Goal: Task Accomplishment & Management: Manage account settings

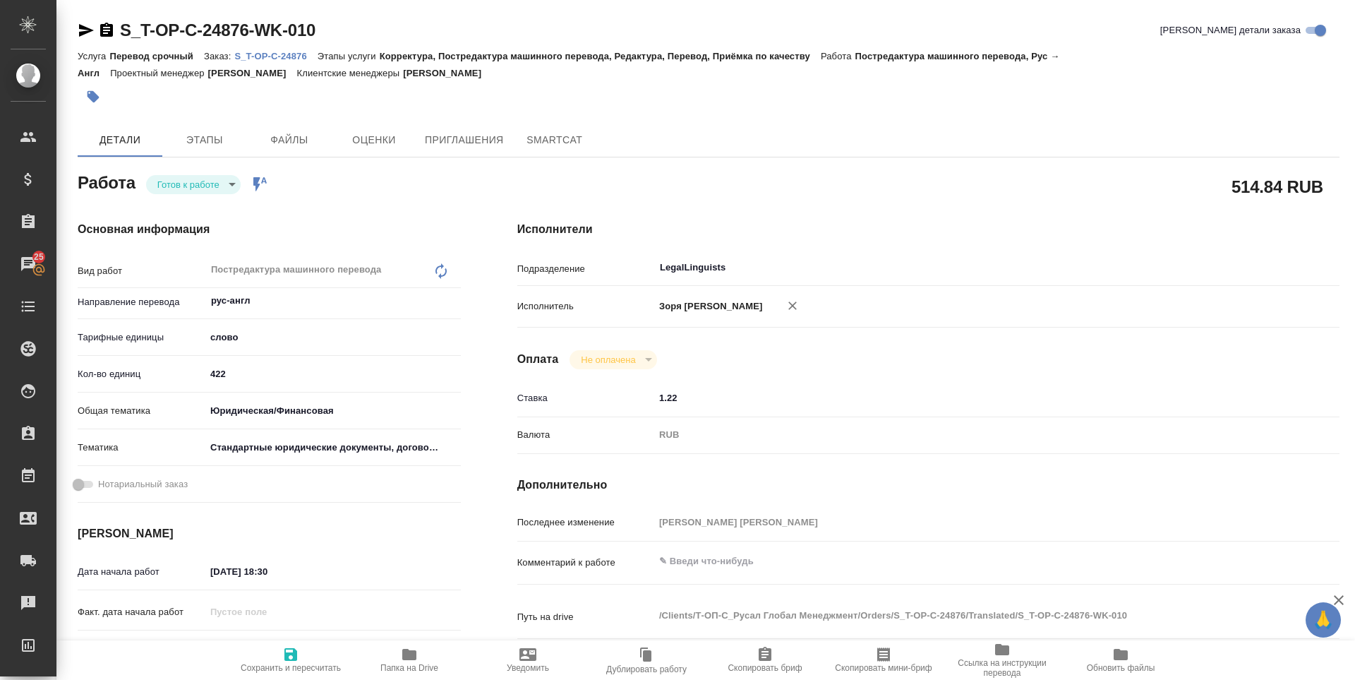
click at [266, 59] on p "S_T-OP-C-24876" at bounding box center [275, 56] width 83 height 11
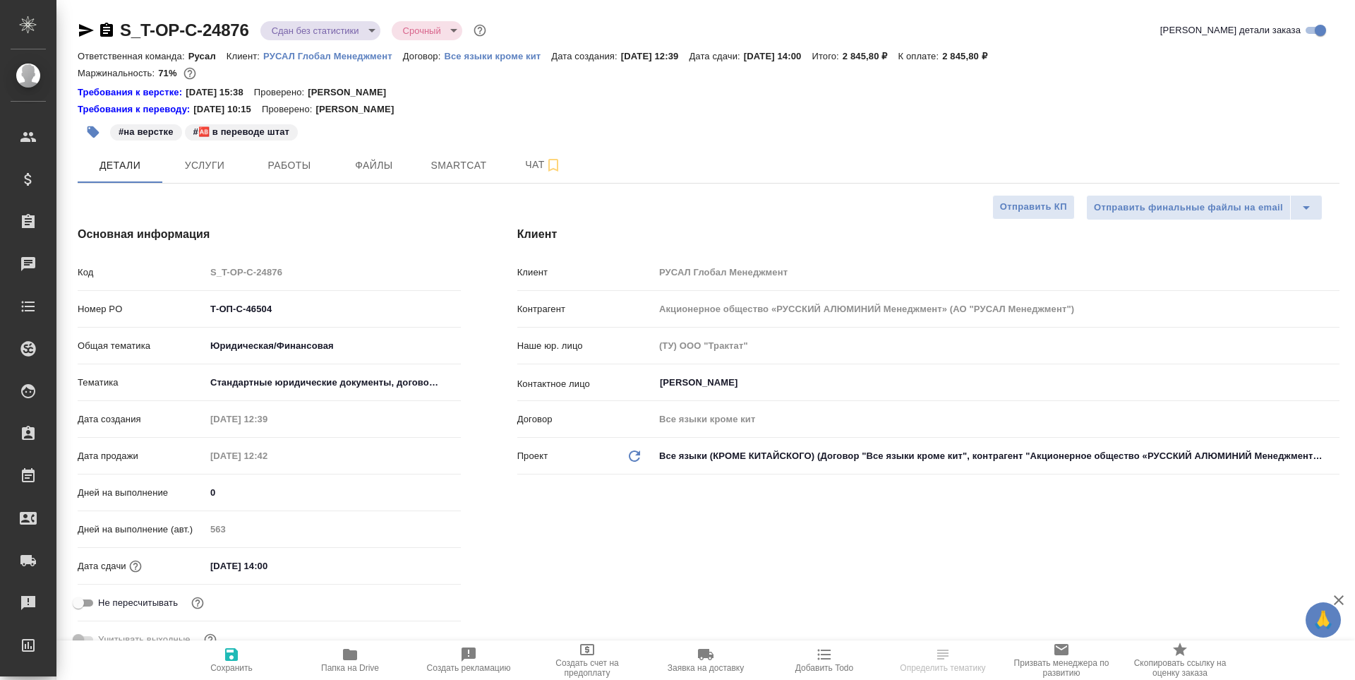
select select "RU"
type input "Авдеенко Кирилл"
click at [313, 174] on button "Работы" at bounding box center [289, 164] width 85 height 35
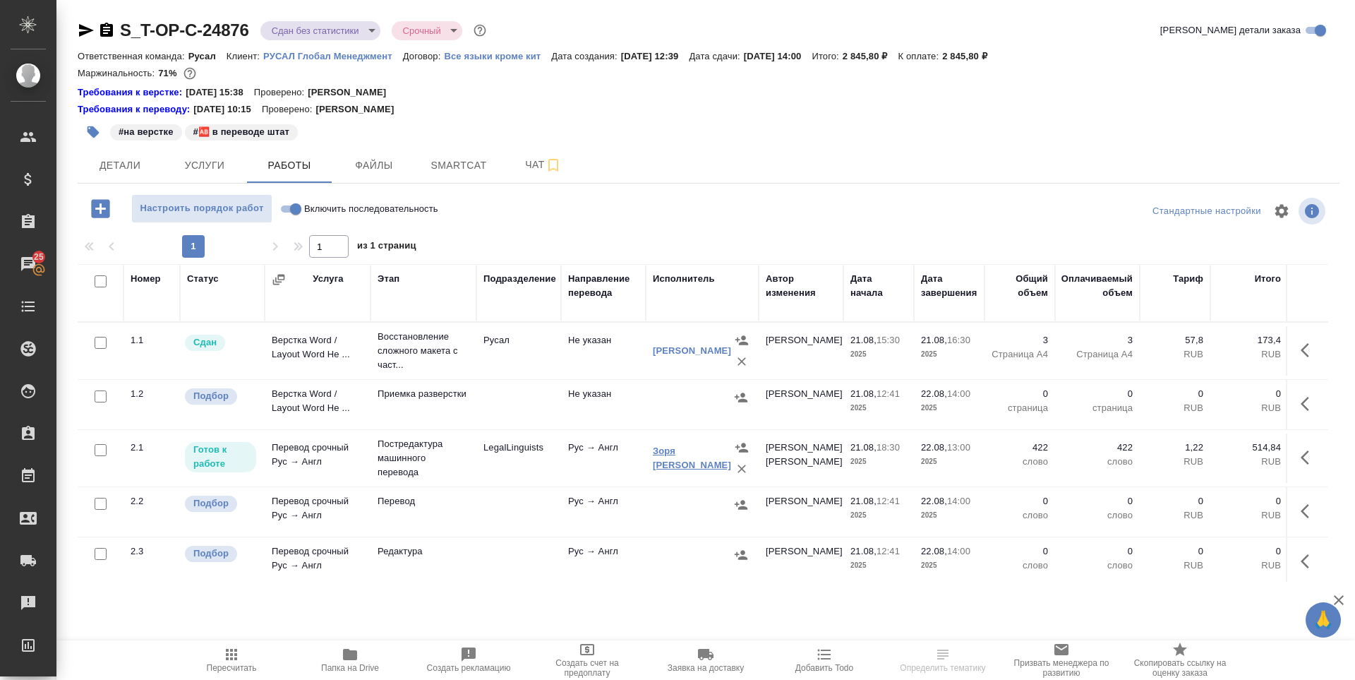
click at [689, 454] on link "Зоря [PERSON_NAME]" at bounding box center [692, 457] width 78 height 25
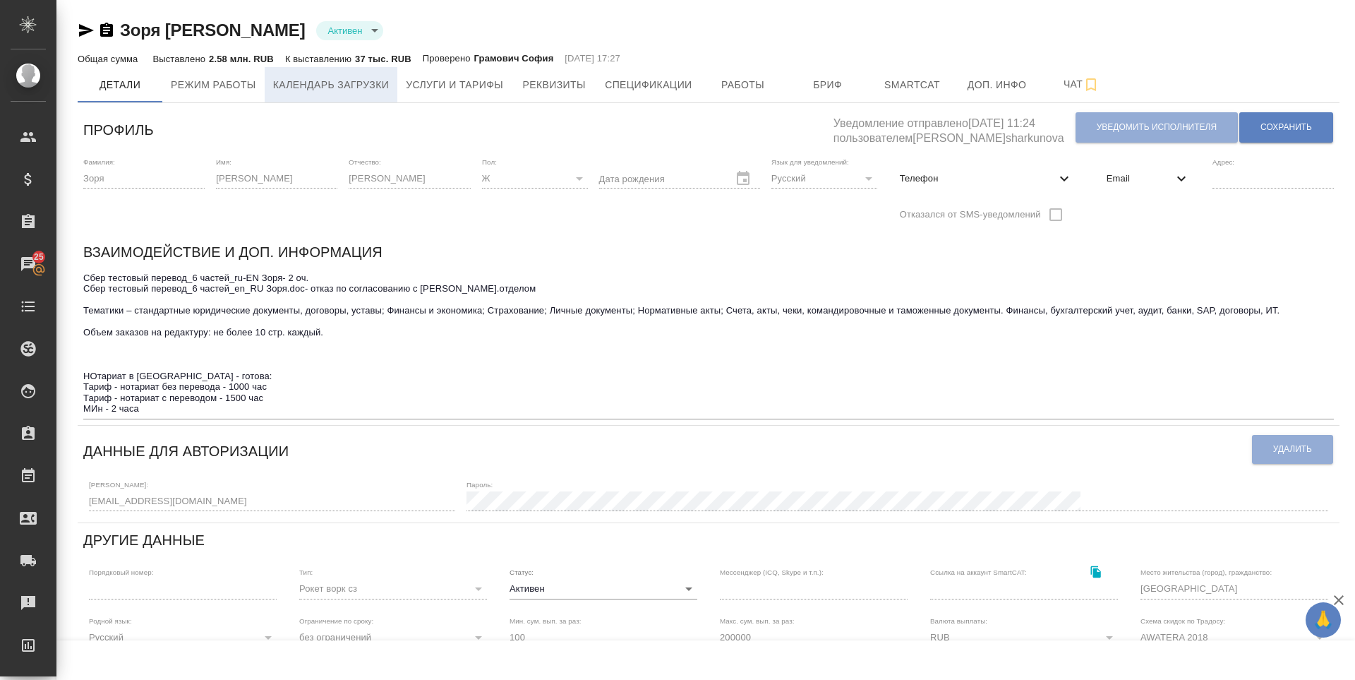
click at [354, 80] on span "Календарь загрузки" at bounding box center [331, 85] width 116 height 18
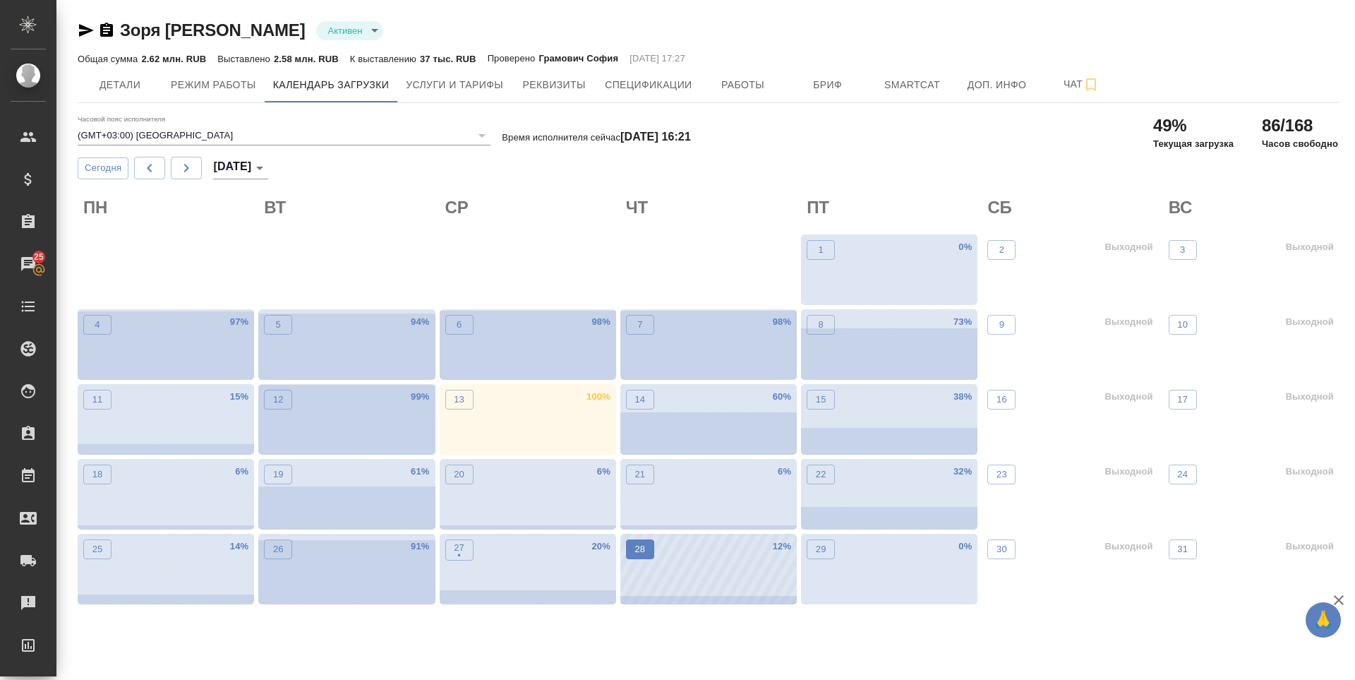
click at [636, 547] on p "28" at bounding box center [639, 549] width 11 height 14
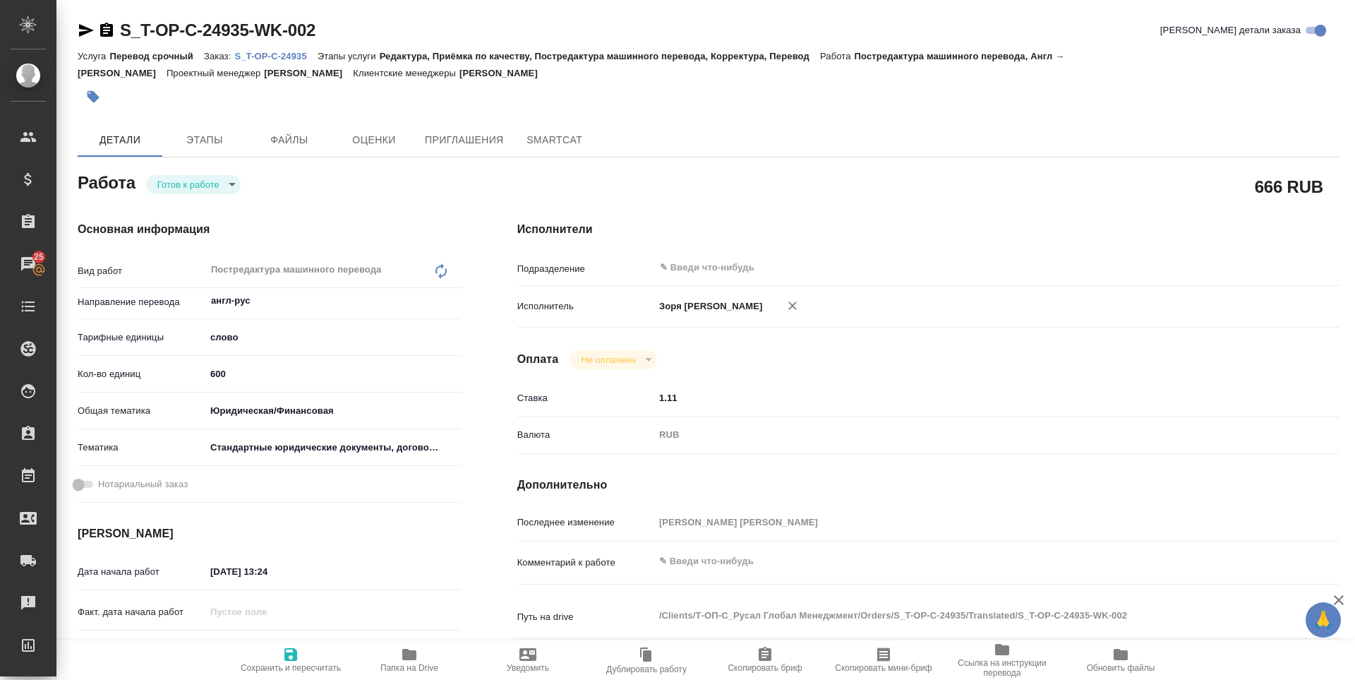
click at [215, 191] on body "🙏 .cls-1 fill:#fff; AWATERA [PERSON_NAME] Спецификации Заказы 25 Чаты Todo Прое…" at bounding box center [677, 340] width 1355 height 680
click at [212, 215] on li "В работе" at bounding box center [193, 208] width 95 height 24
type textarea "x"
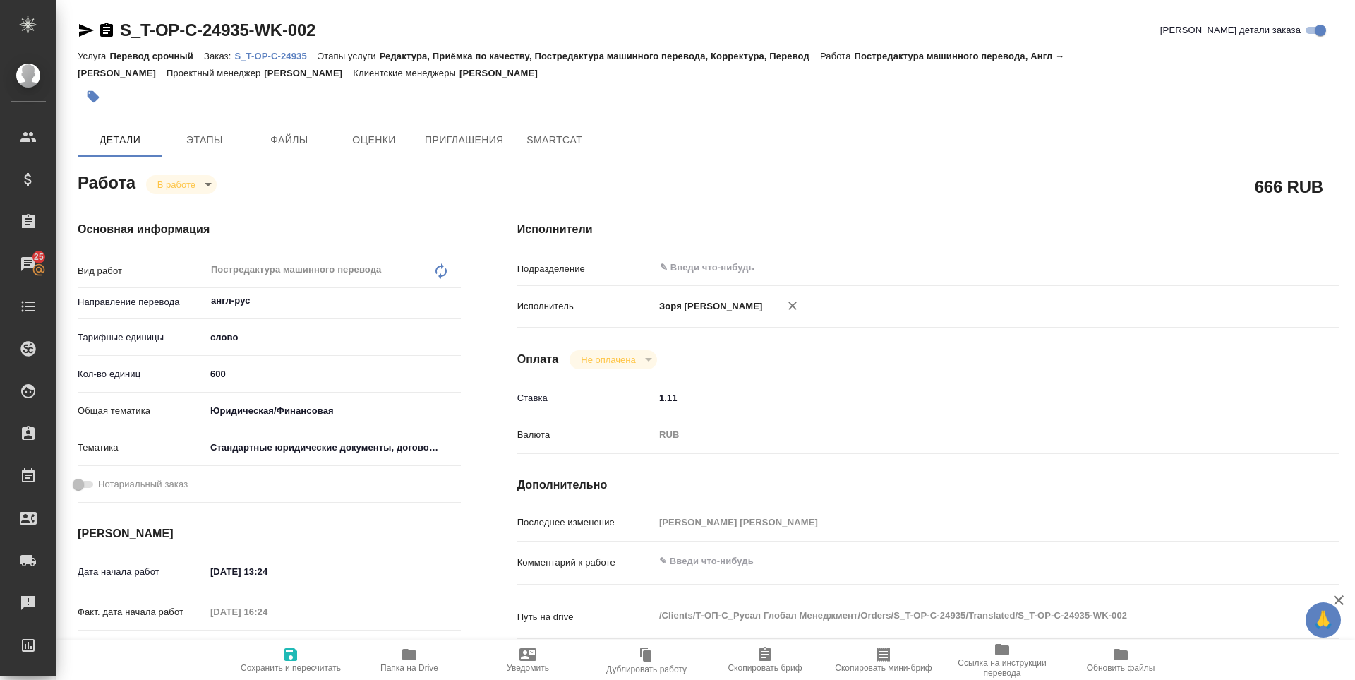
type textarea "x"
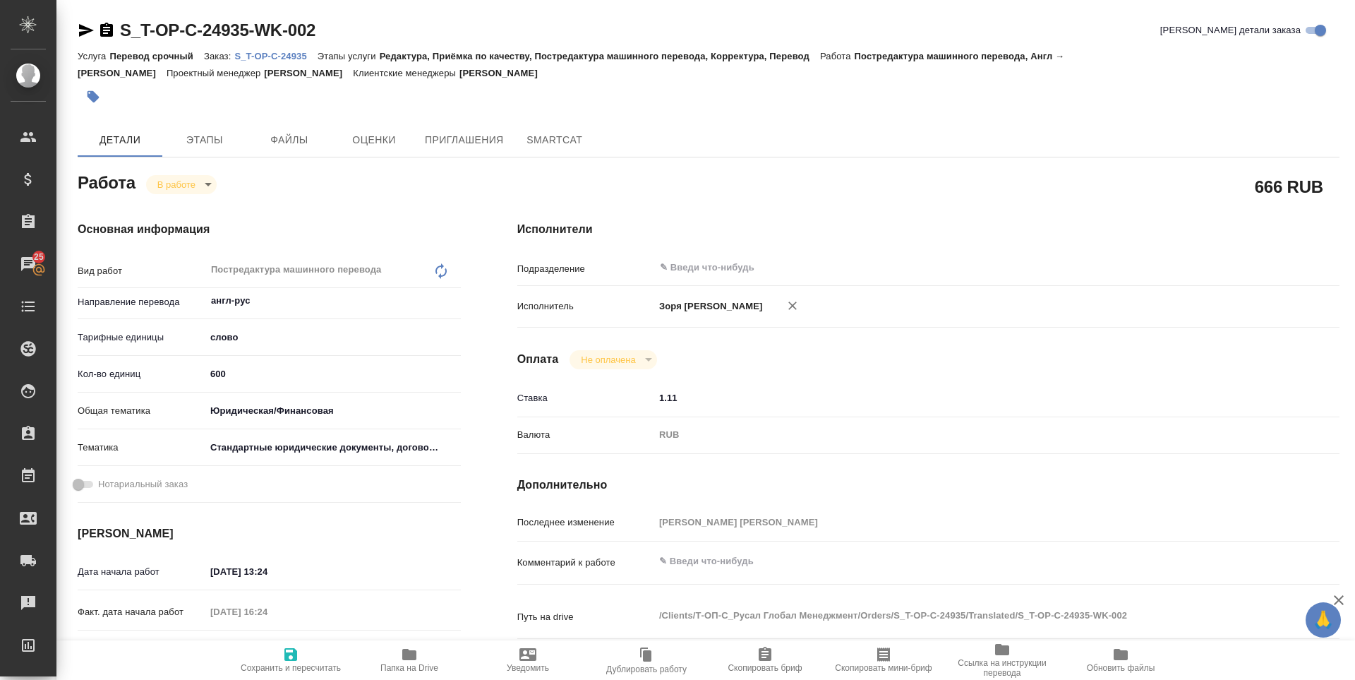
type textarea "x"
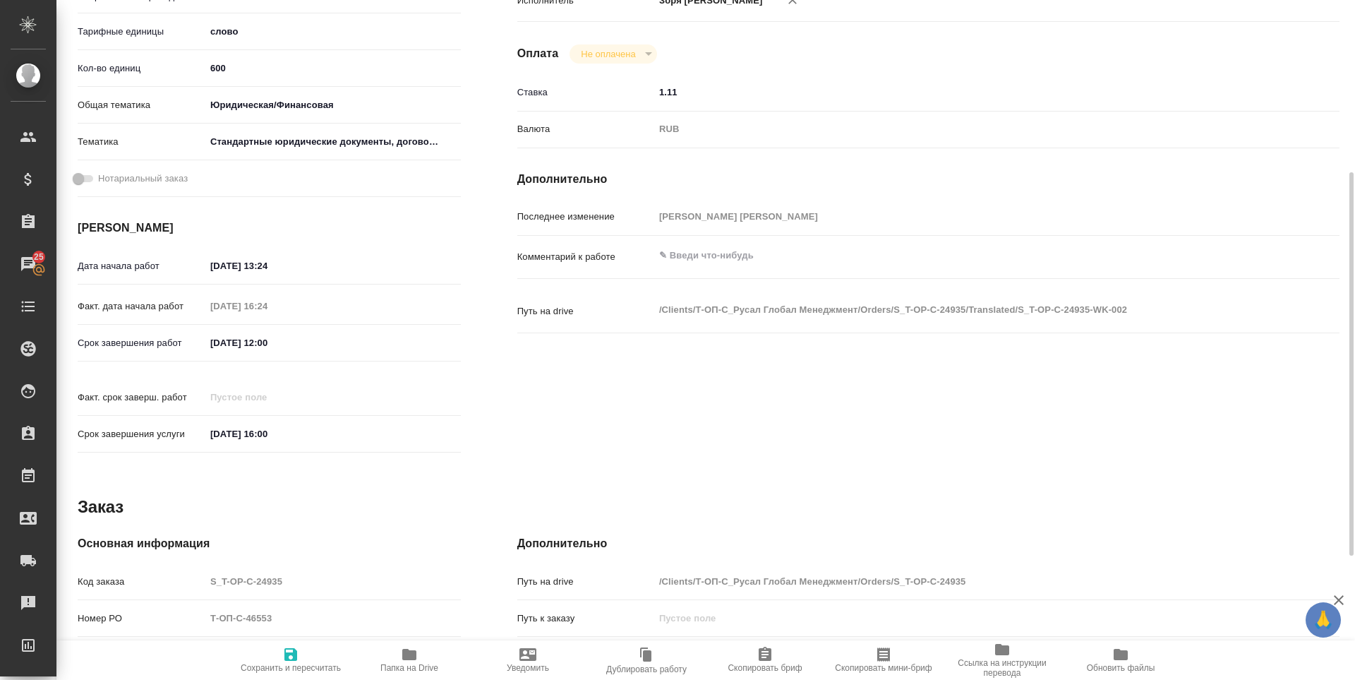
type textarea "x"
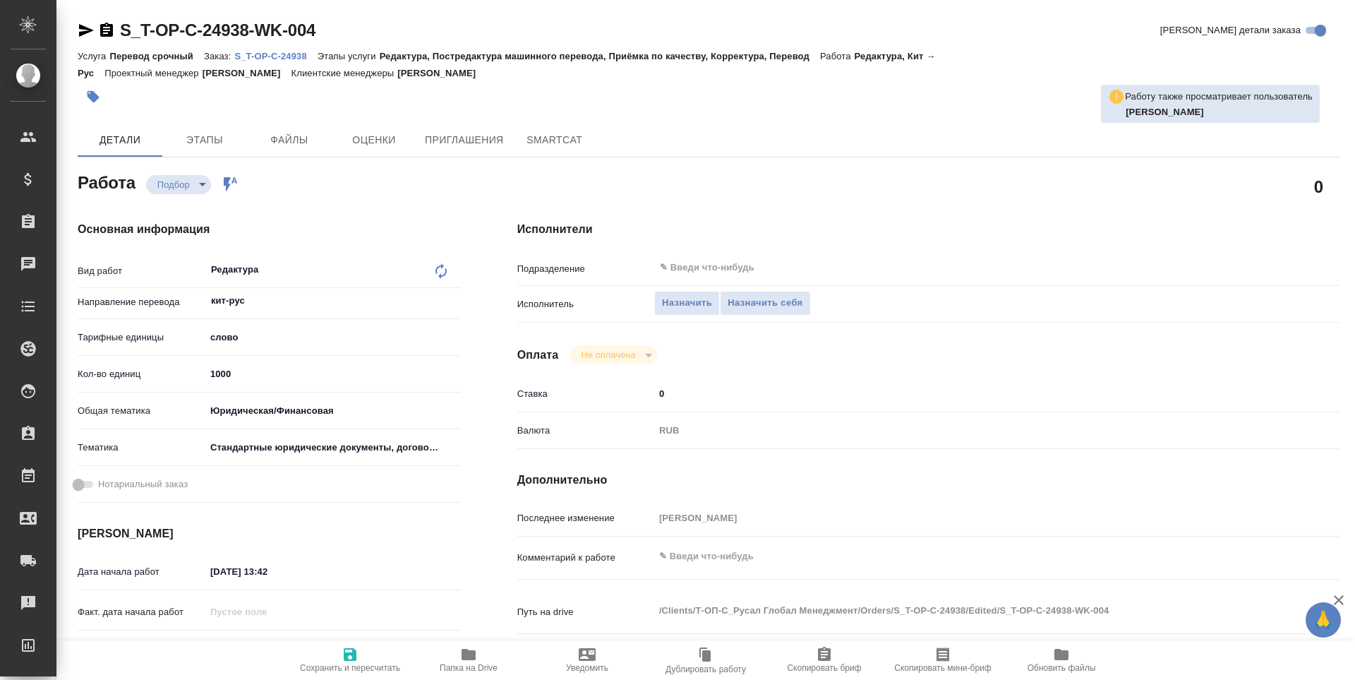
click at [449, 653] on span "Папка на Drive" at bounding box center [469, 659] width 102 height 27
click at [756, 298] on span "Назначить себя" at bounding box center [764, 303] width 75 height 16
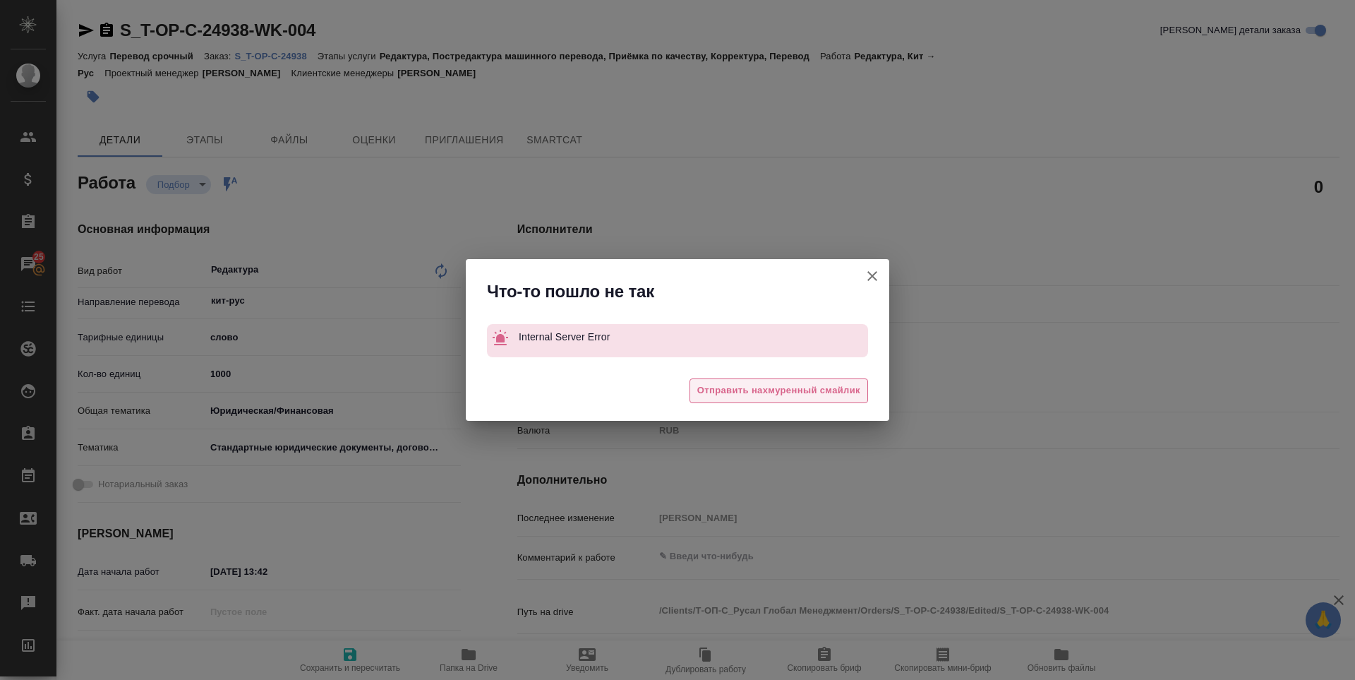
click at [770, 397] on span "Отправить нахмуренный смайлик" at bounding box center [778, 390] width 163 height 16
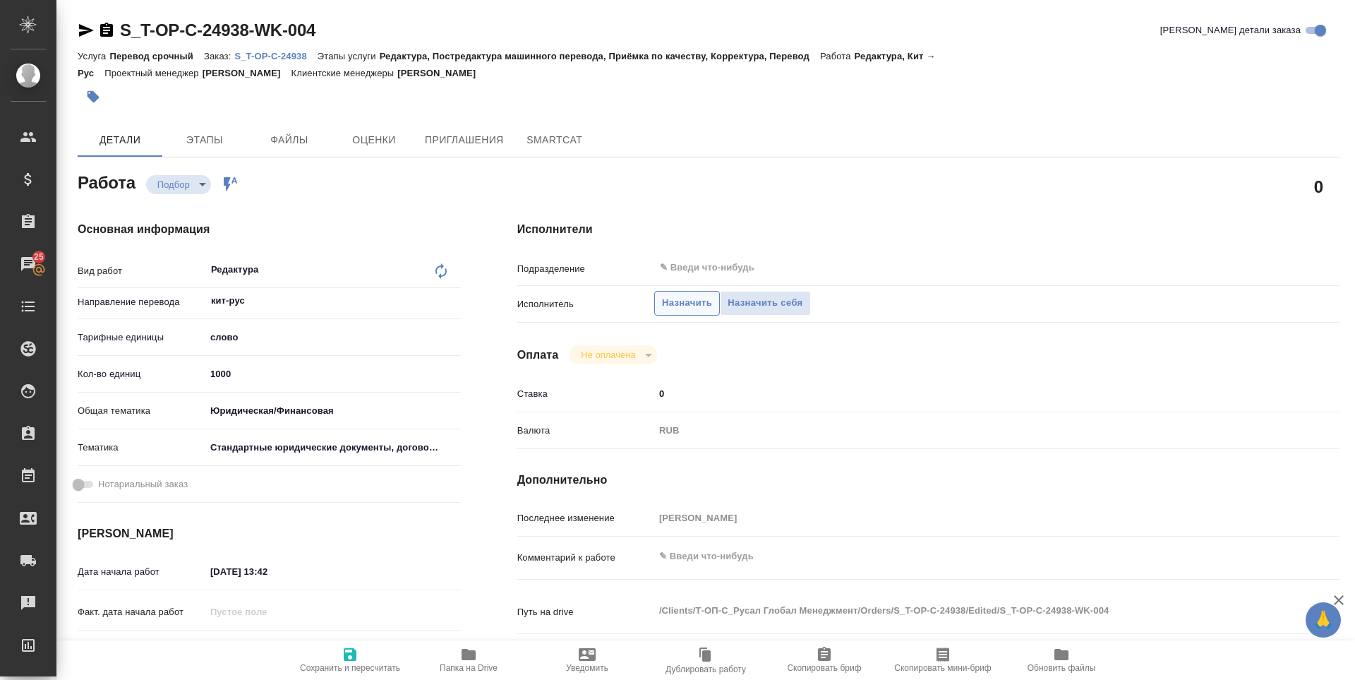
click at [663, 302] on span "Назначить" at bounding box center [687, 303] width 50 height 16
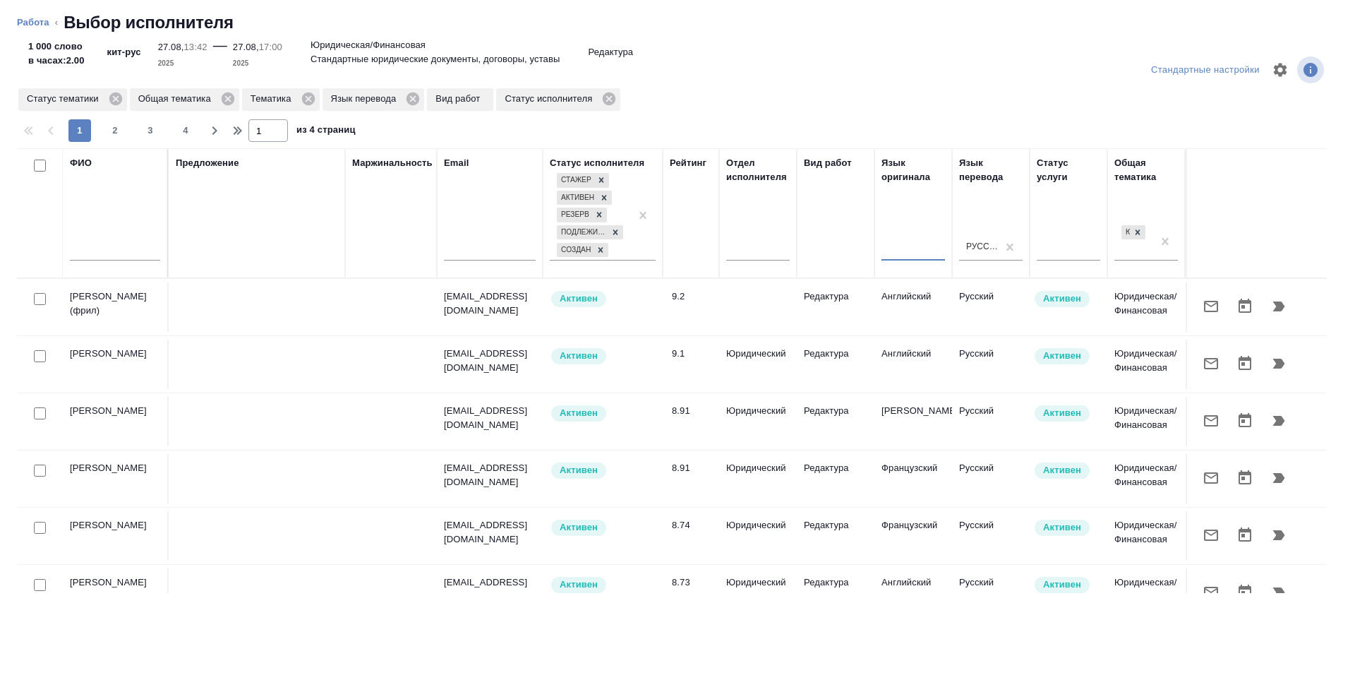
click at [122, 252] on input "text" at bounding box center [115, 252] width 90 height 18
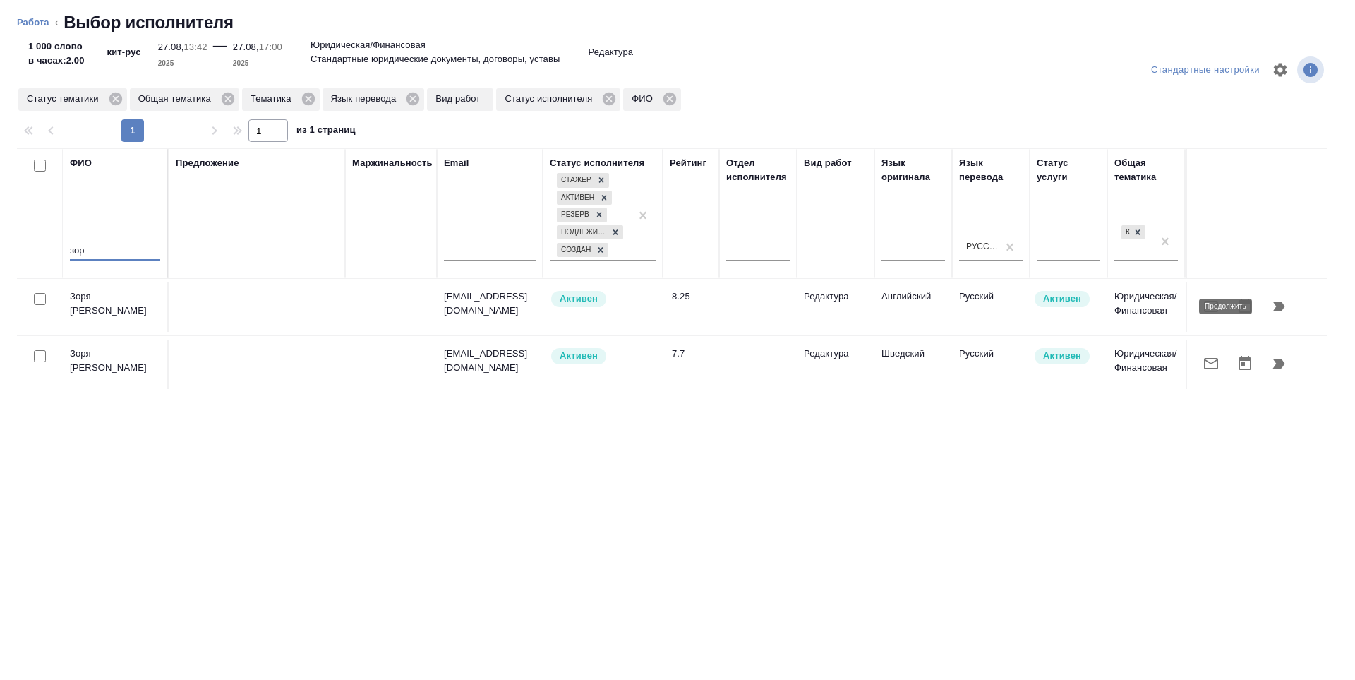
type input "зор"
click at [1272, 310] on icon "button" at bounding box center [1278, 306] width 17 height 17
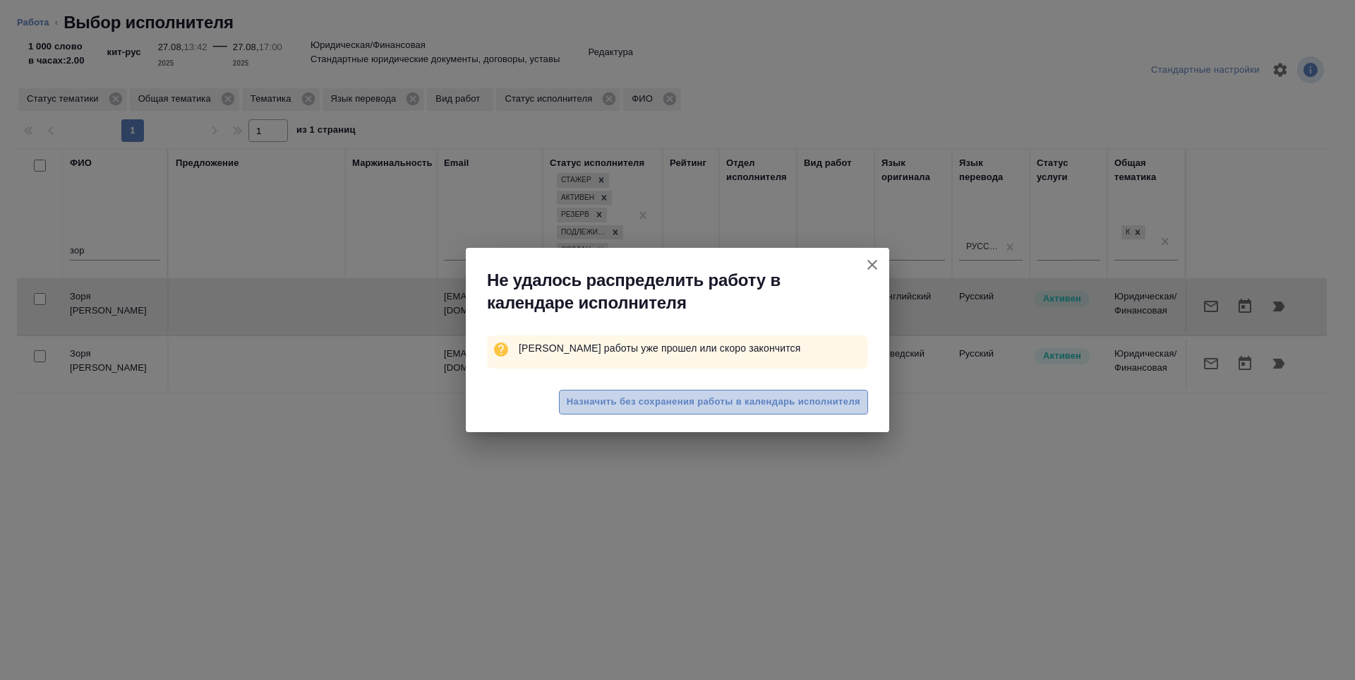
click at [756, 410] on button "Назначить без сохранения работы в календарь исполнителя" at bounding box center [713, 402] width 309 height 25
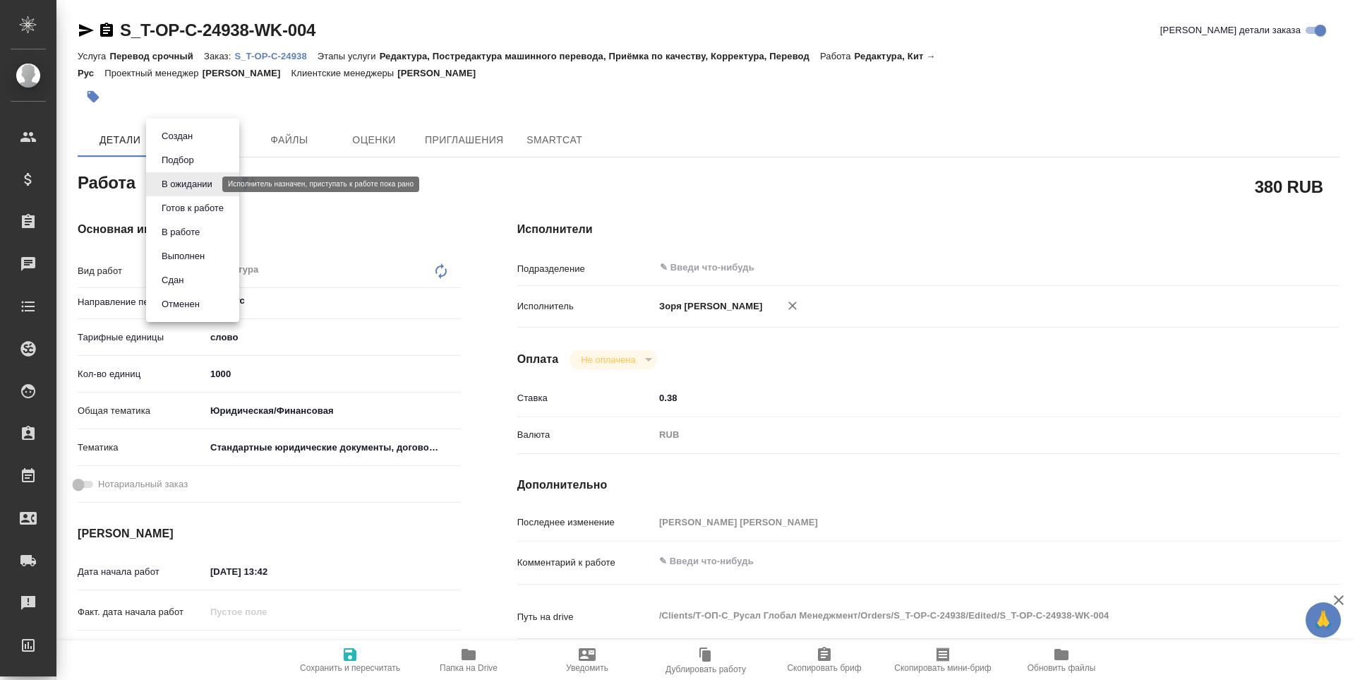
click at [191, 188] on body "🙏 .cls-1 fill:#fff; AWATERA [PERSON_NAME] Спецификации Заказы Чаты Todo Проекты…" at bounding box center [677, 340] width 1355 height 680
click at [193, 200] on button "Готов к работе" at bounding box center [192, 208] width 71 height 16
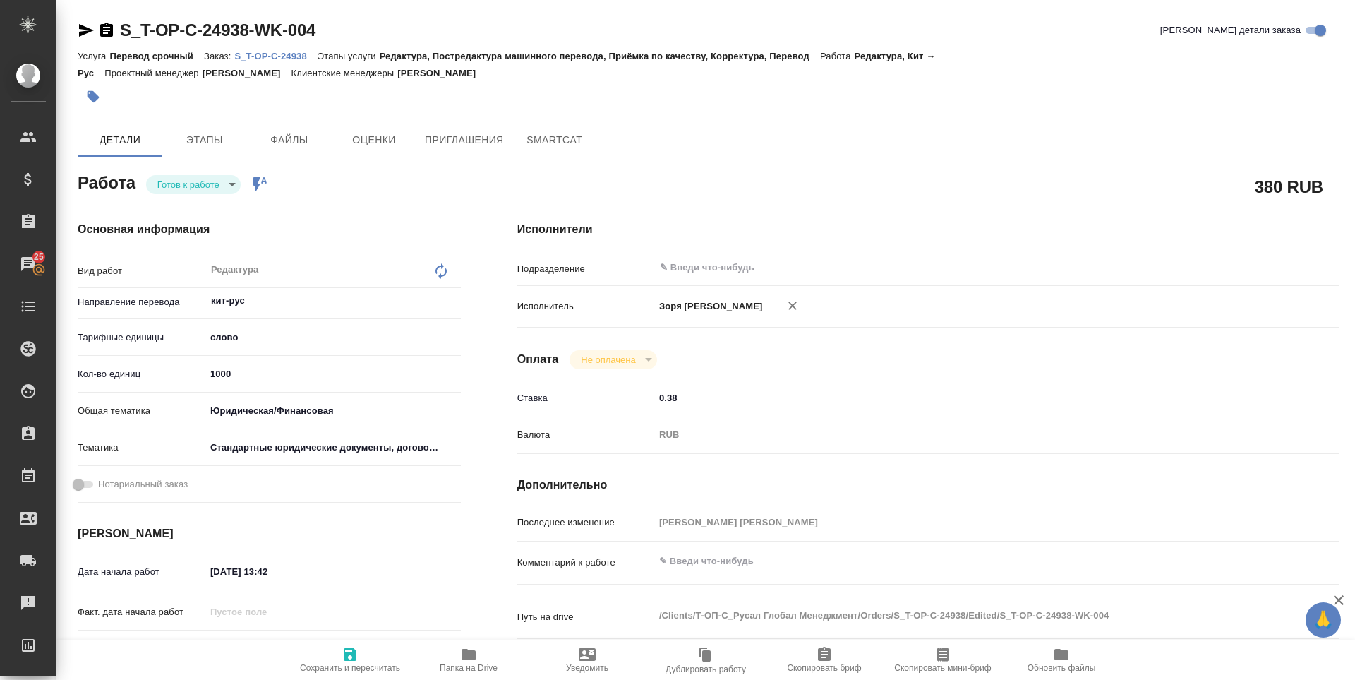
type textarea "x"
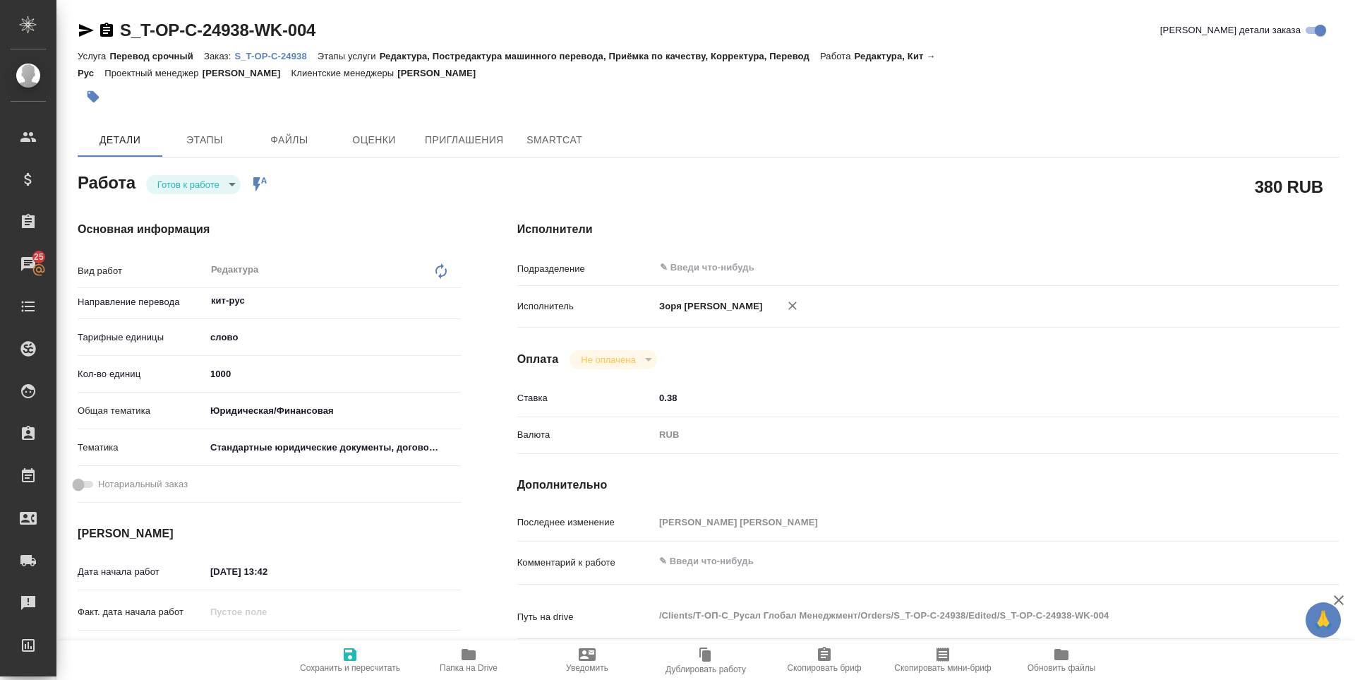
type textarea "x"
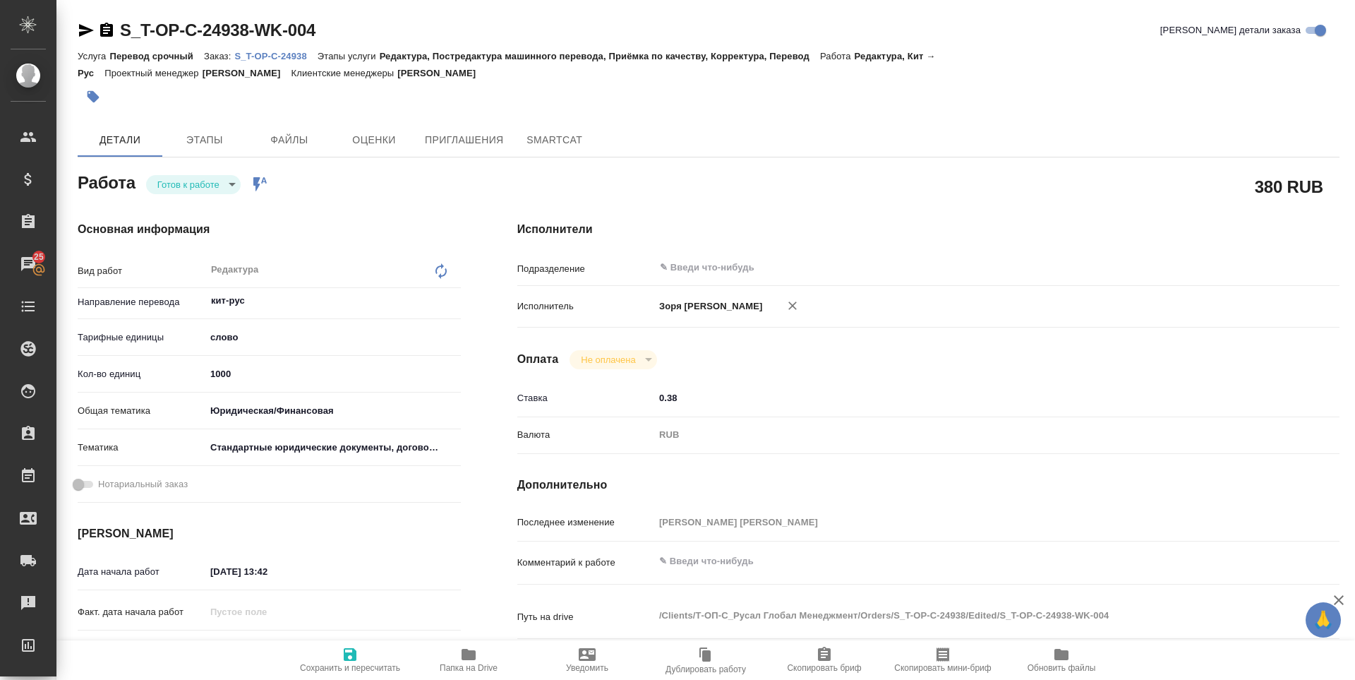
type textarea "x"
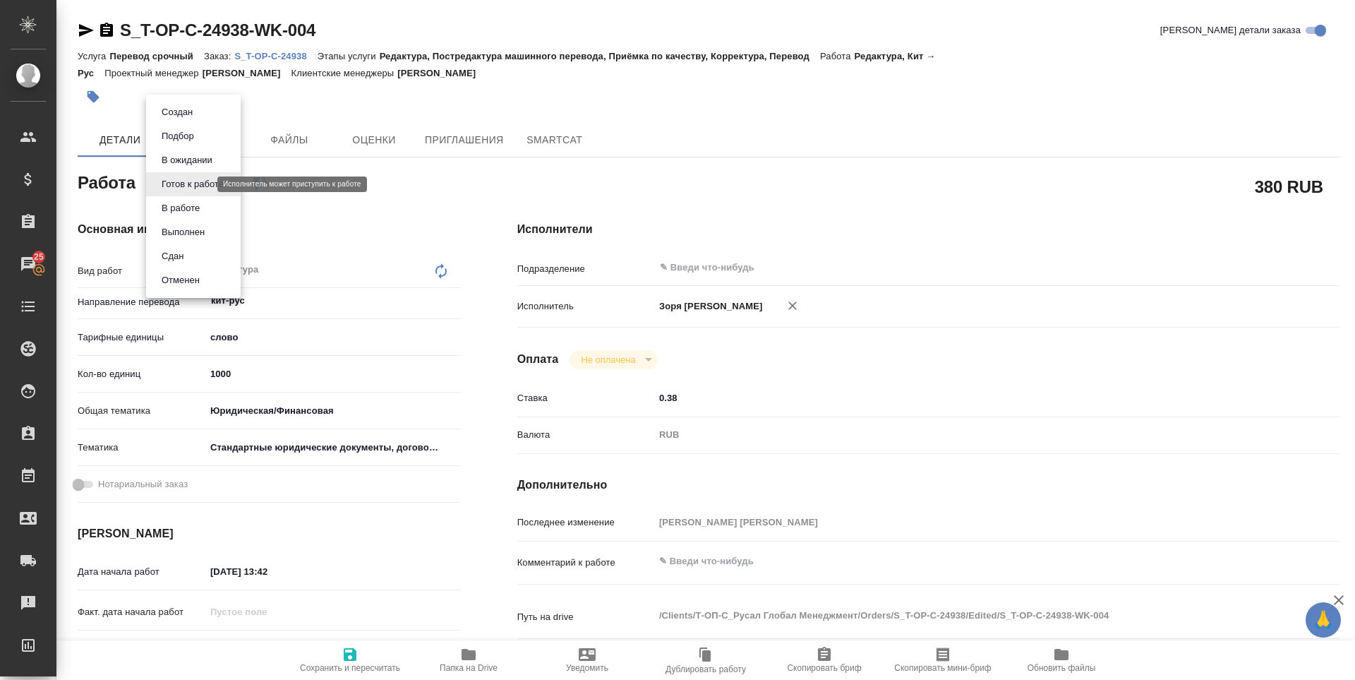
click at [188, 187] on body "🙏 .cls-1 fill:#fff; AWATERA Zoria Tatiana Клиенты Спецификации Заказы 25 Чаты T…" at bounding box center [677, 340] width 1355 height 680
type textarea "x"
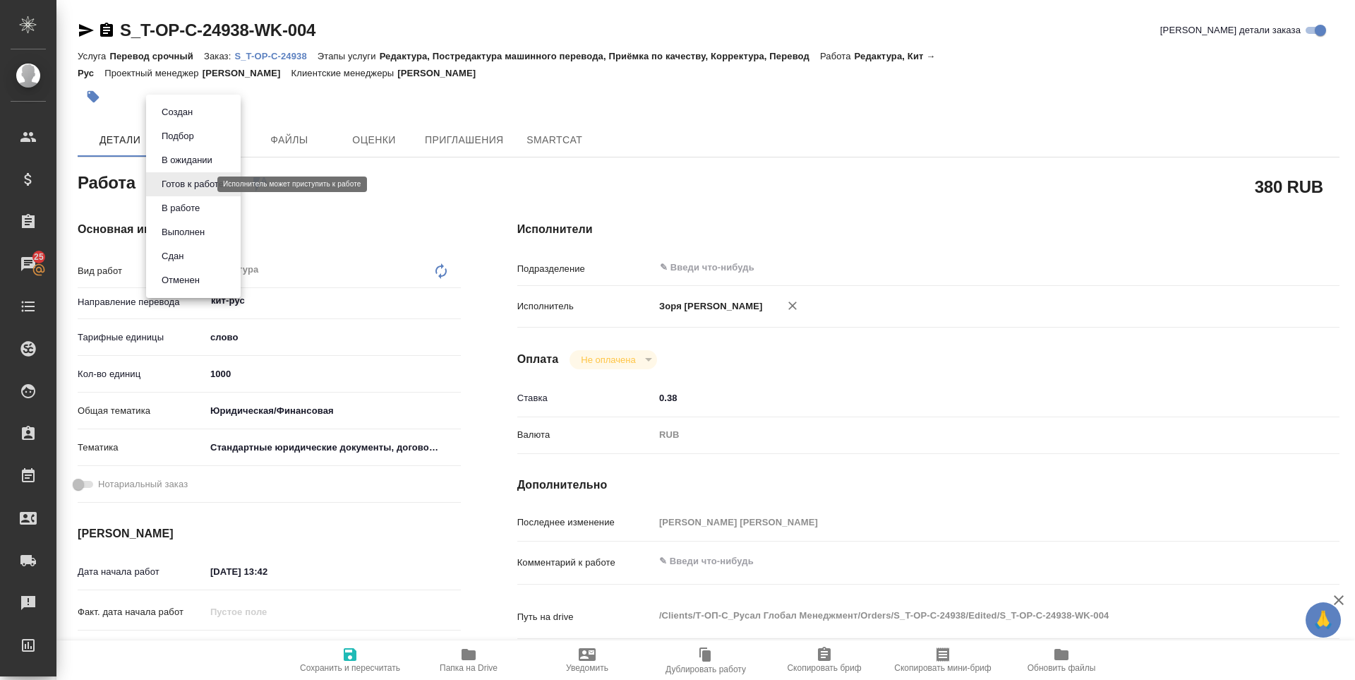
type textarea "x"
click at [193, 210] on button "В работе" at bounding box center [180, 208] width 47 height 16
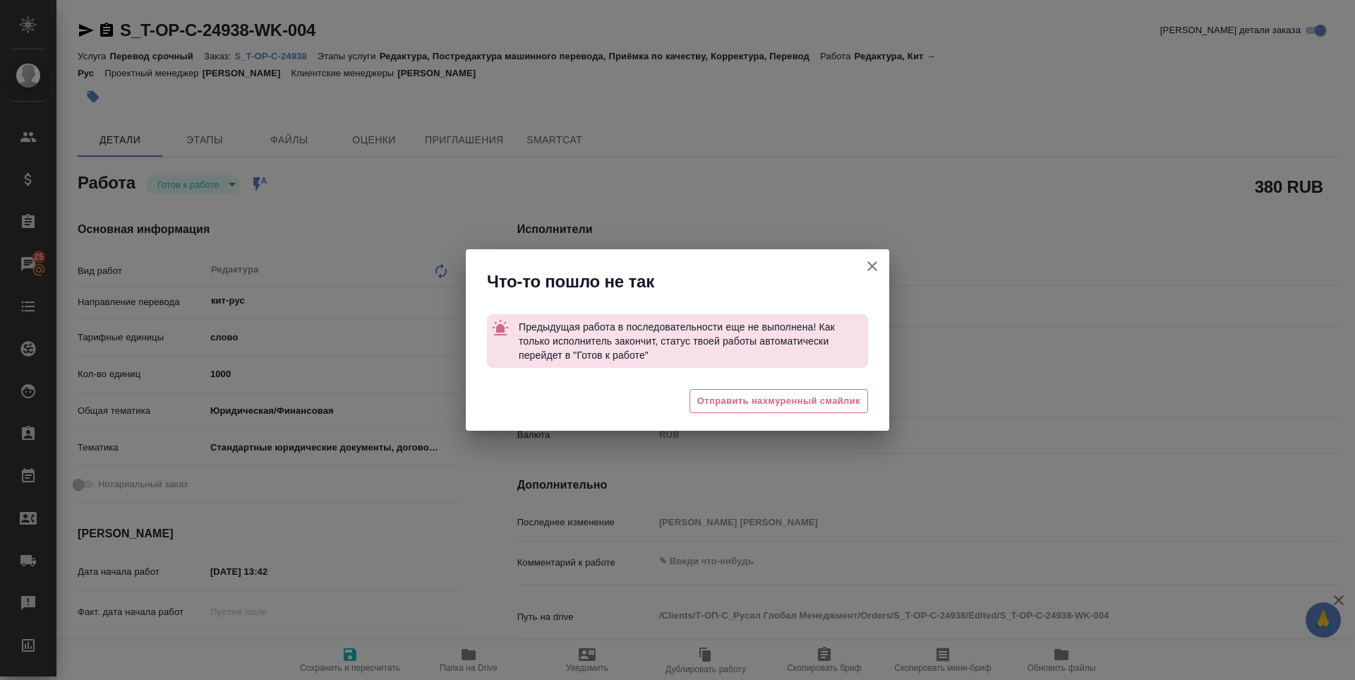
type textarea "x"
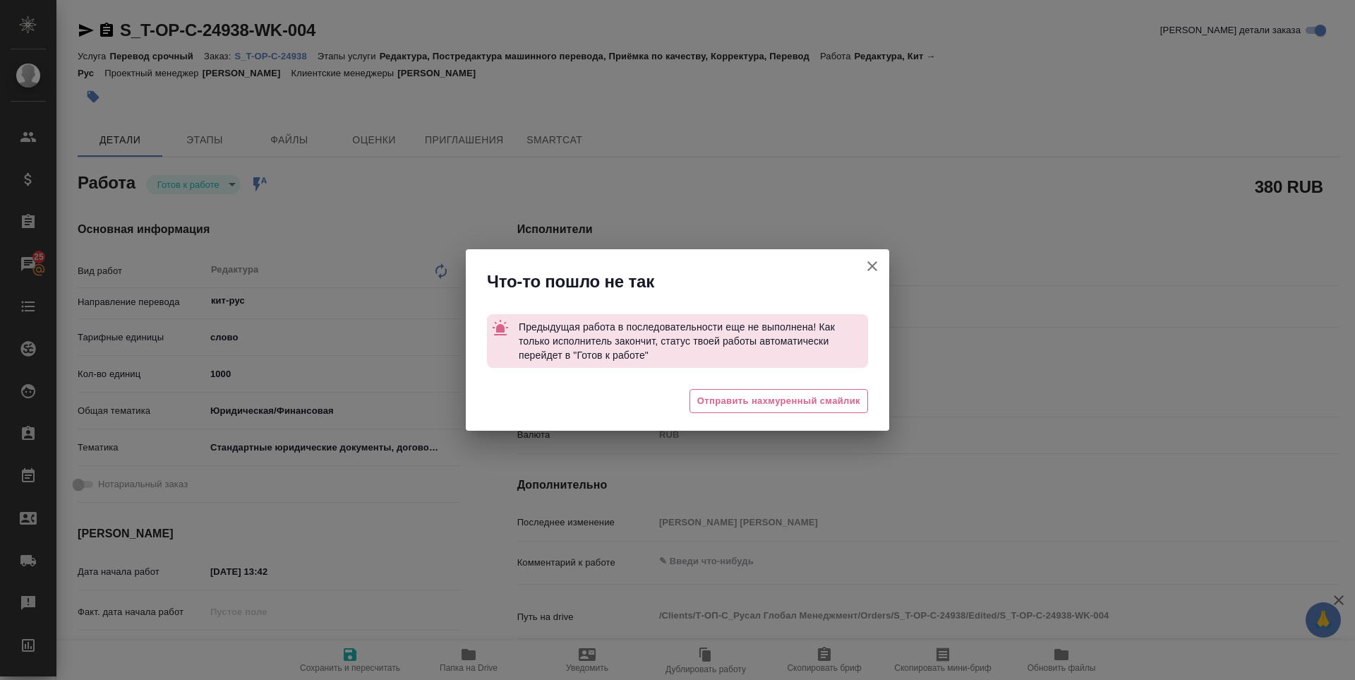
type textarea "x"
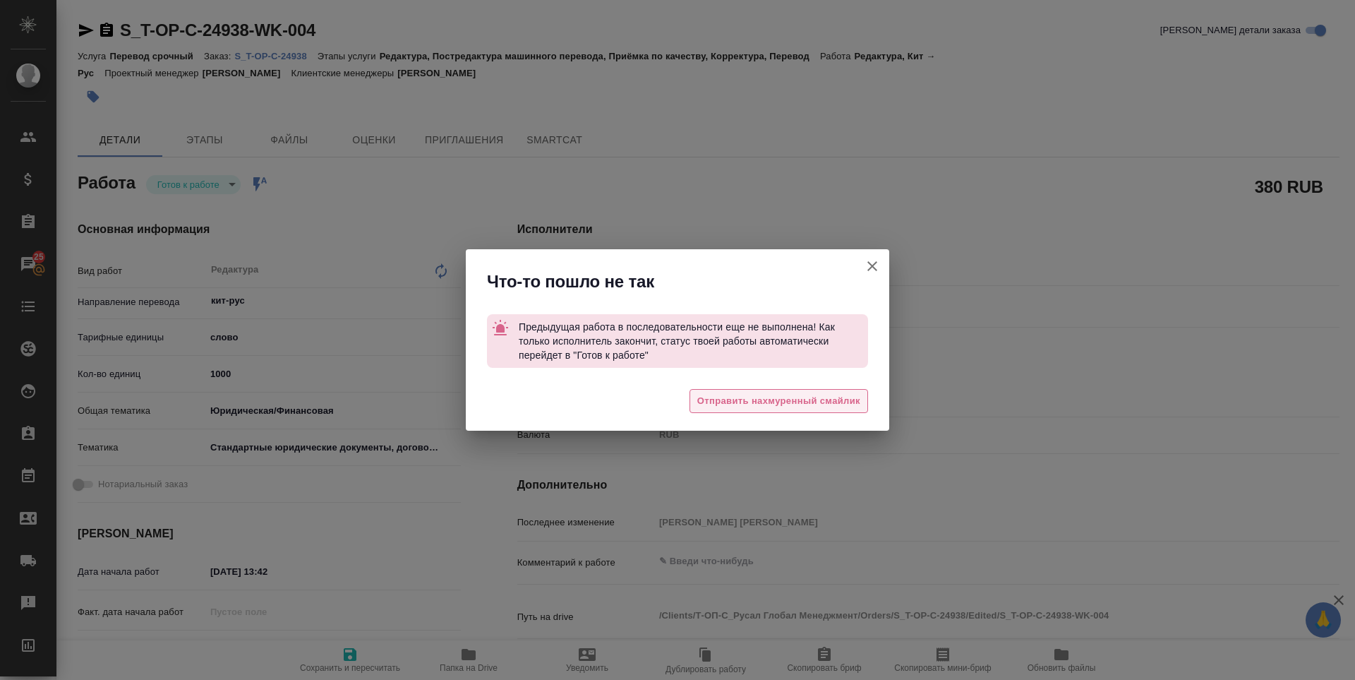
type textarea "x"
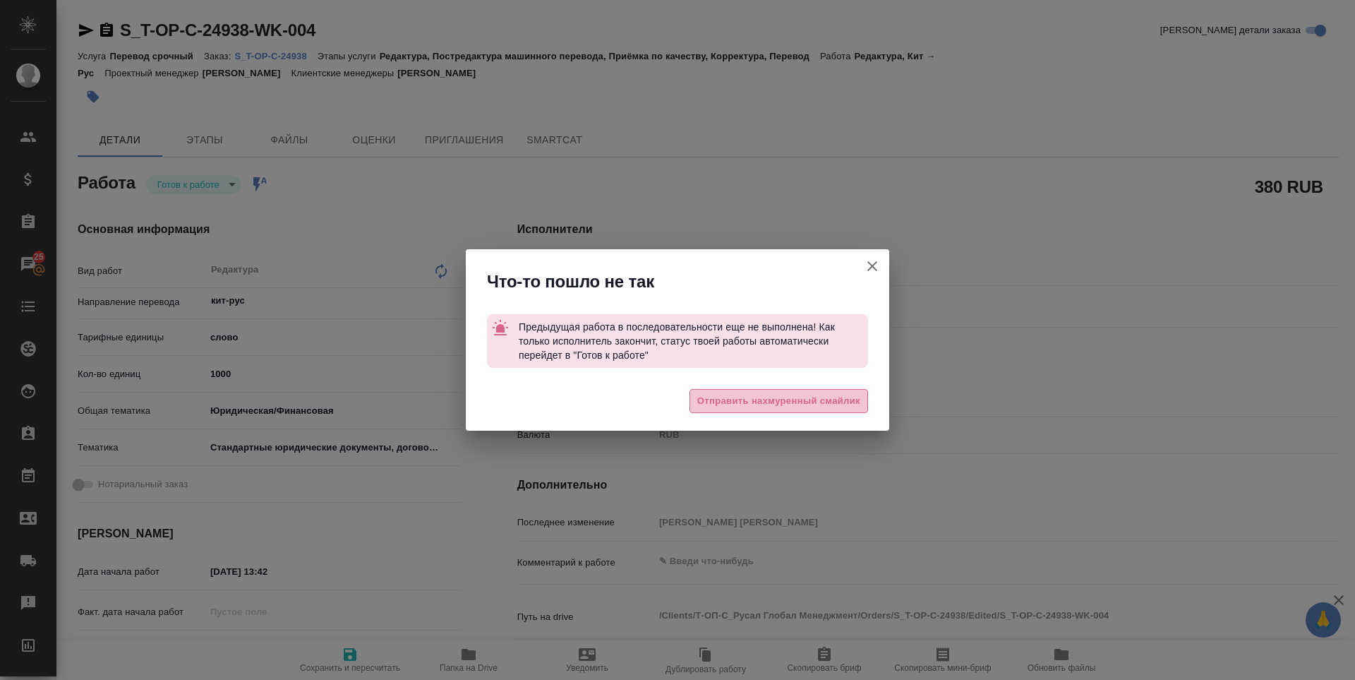
click at [797, 398] on span "Отправить нахмуренный смайлик" at bounding box center [778, 401] width 163 height 16
type textarea "x"
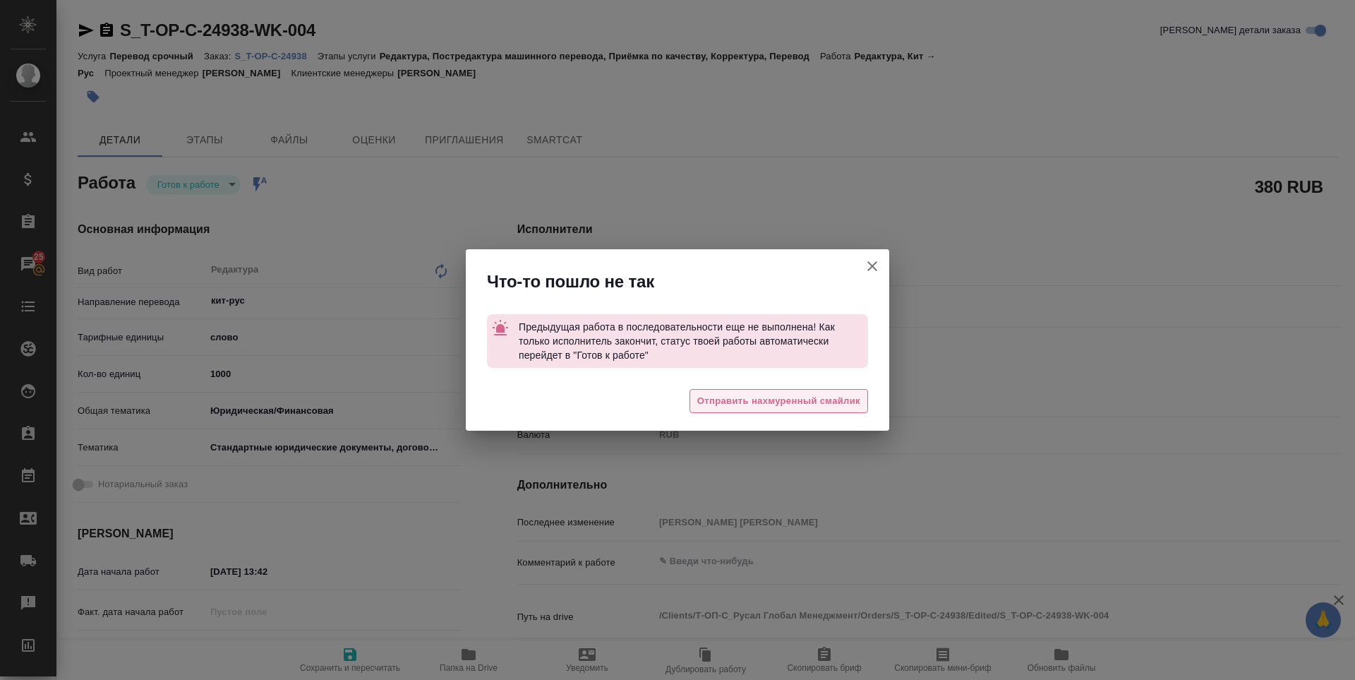
type textarea "x"
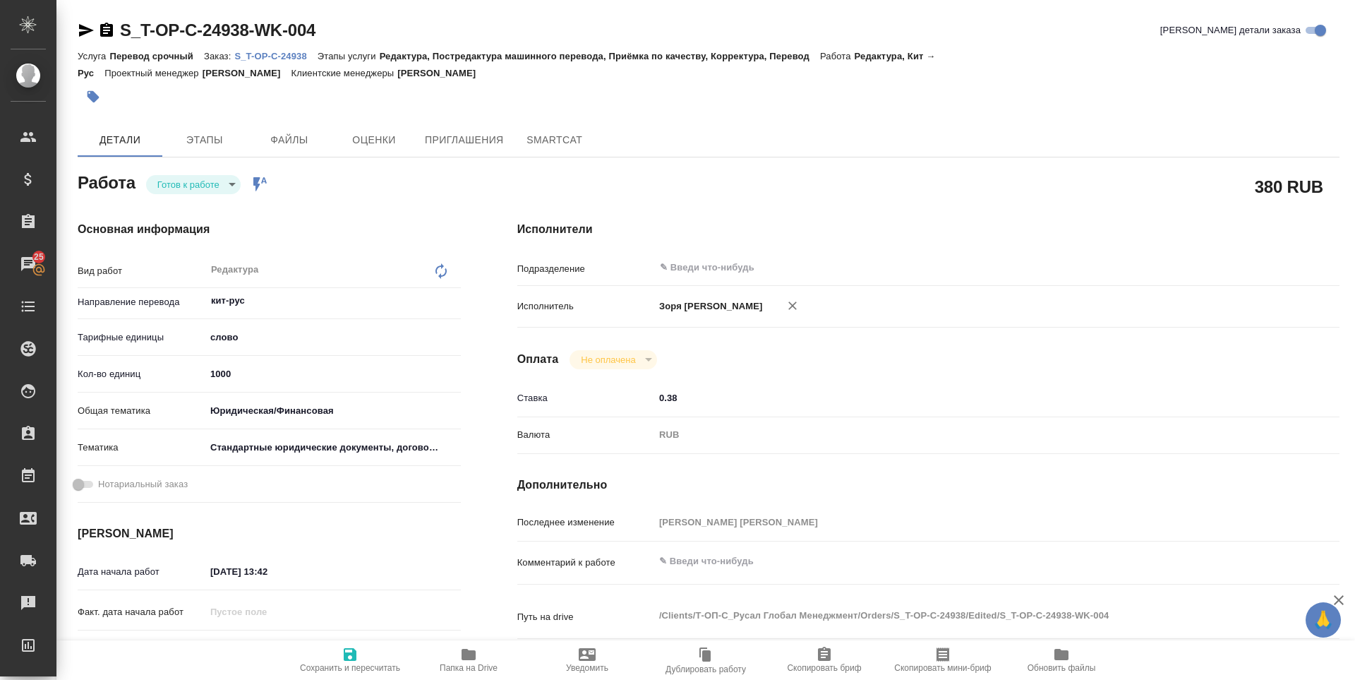
click at [216, 177] on body "🙏 .cls-1 fill:#fff; AWATERA Zoria Tatiana Клиенты Спецификации Заказы 25 Чаты T…" at bounding box center [677, 340] width 1355 height 680
click at [210, 210] on li "В работе" at bounding box center [193, 208] width 95 height 24
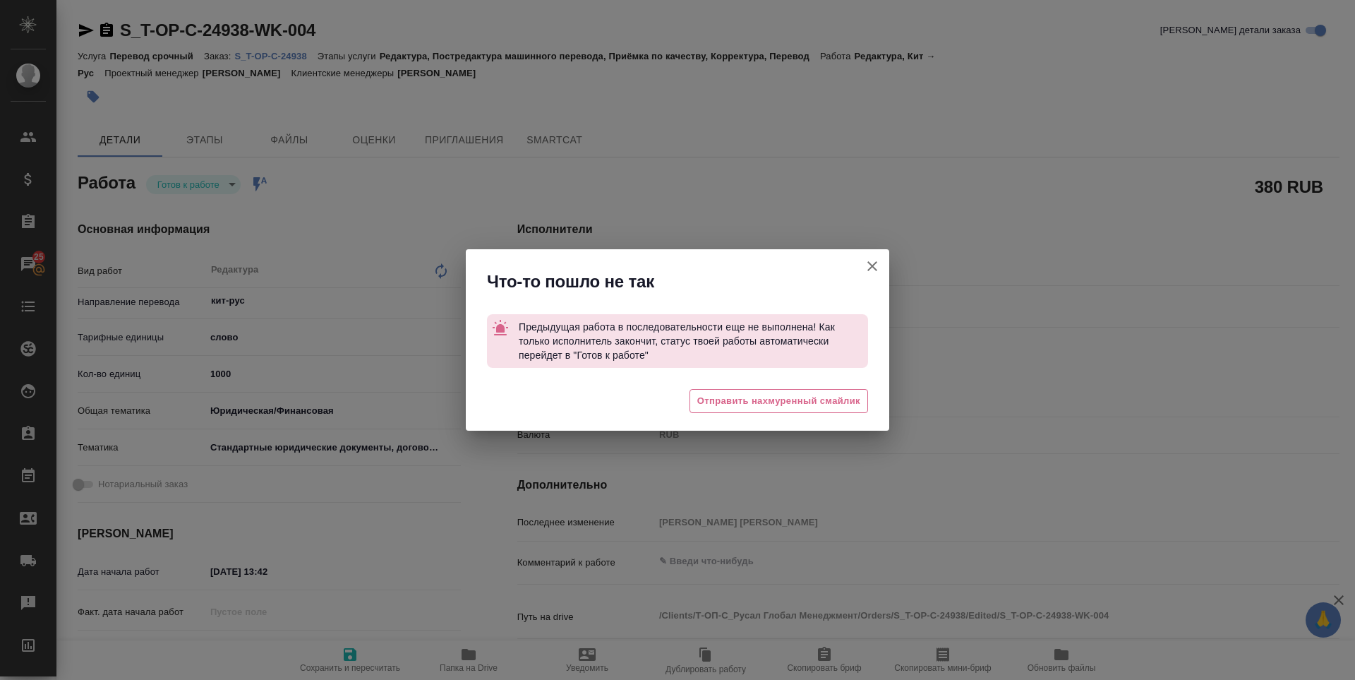
type textarea "x"
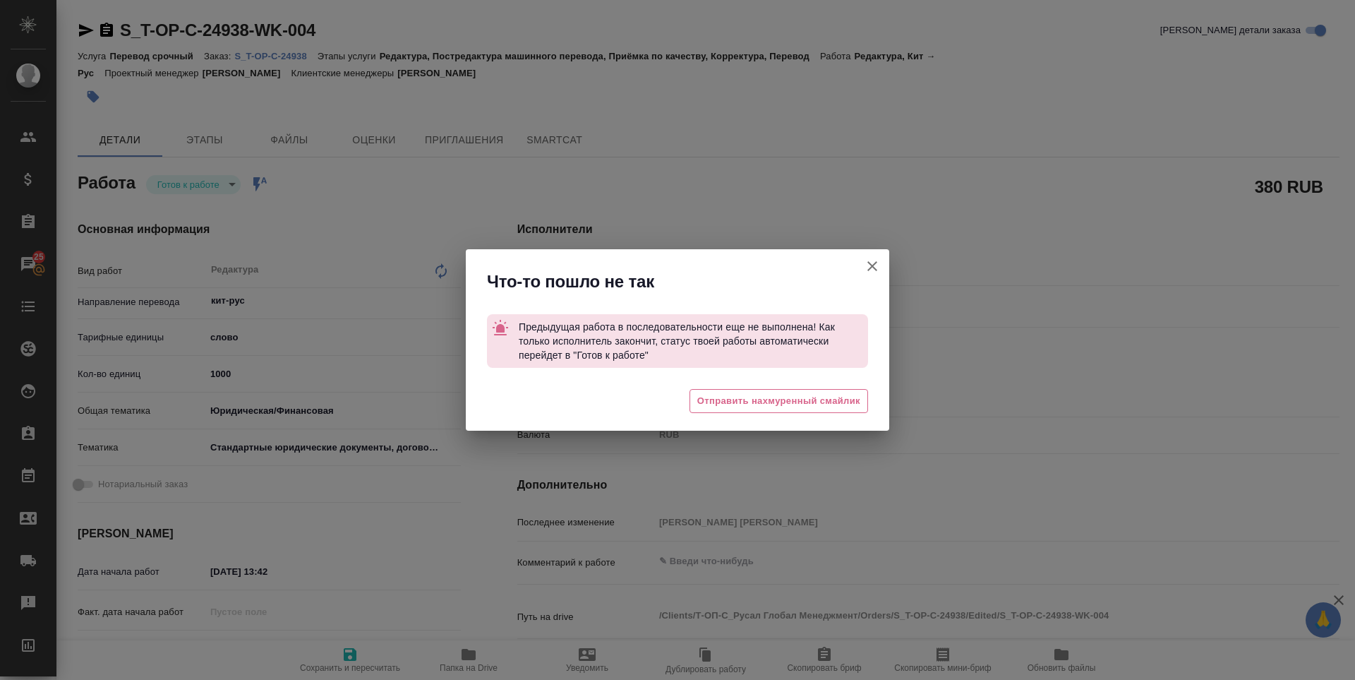
type textarea "x"
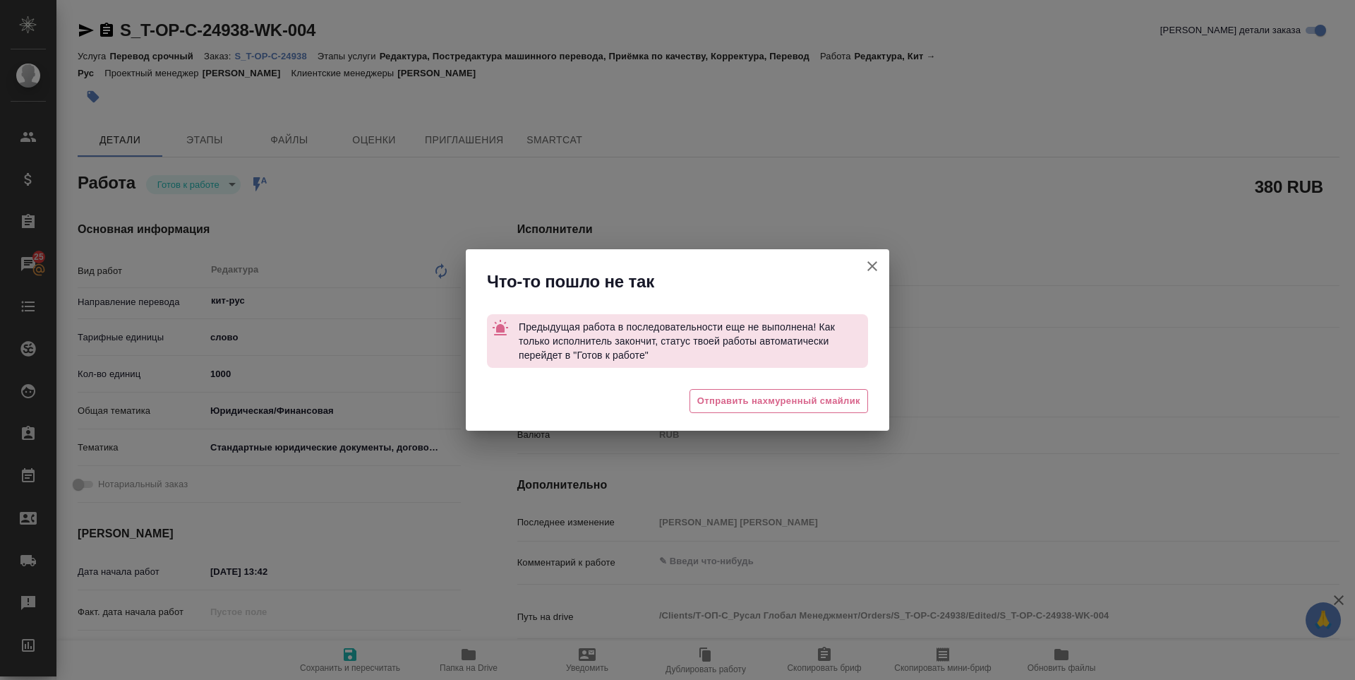
type textarea "x"
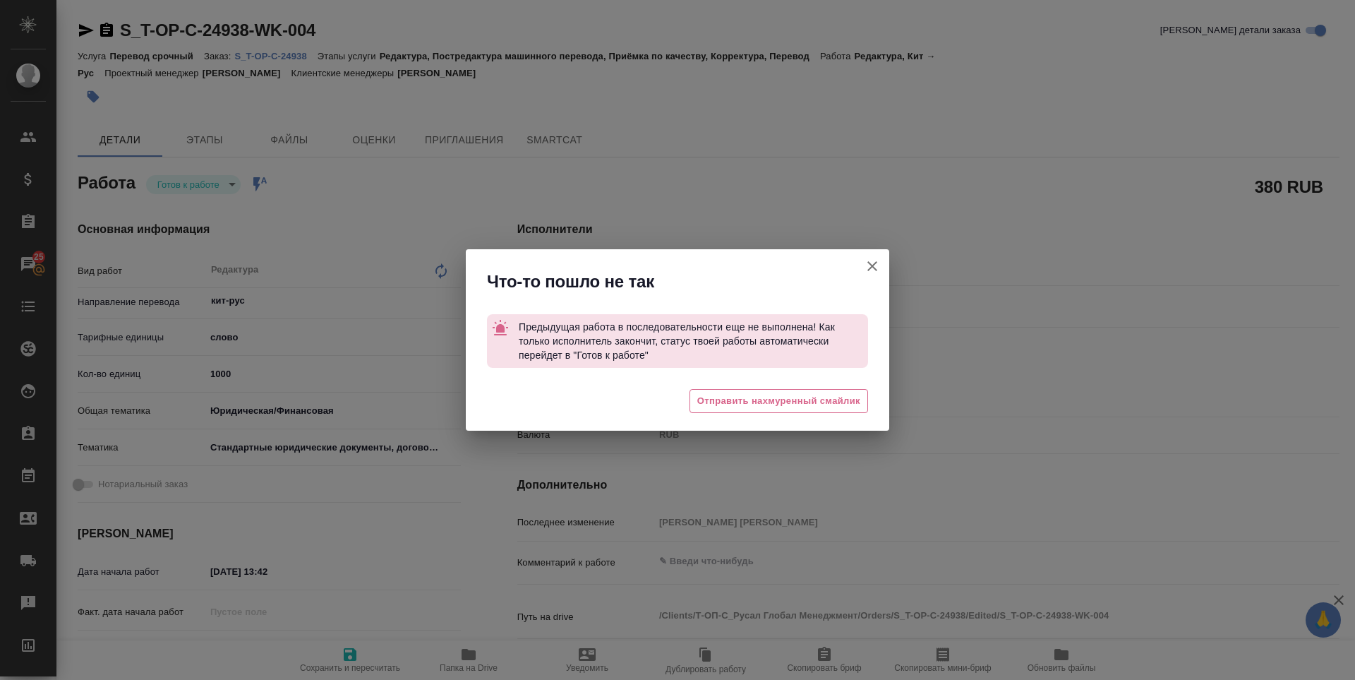
click at [876, 261] on icon "button" at bounding box center [872, 266] width 17 height 17
type textarea "x"
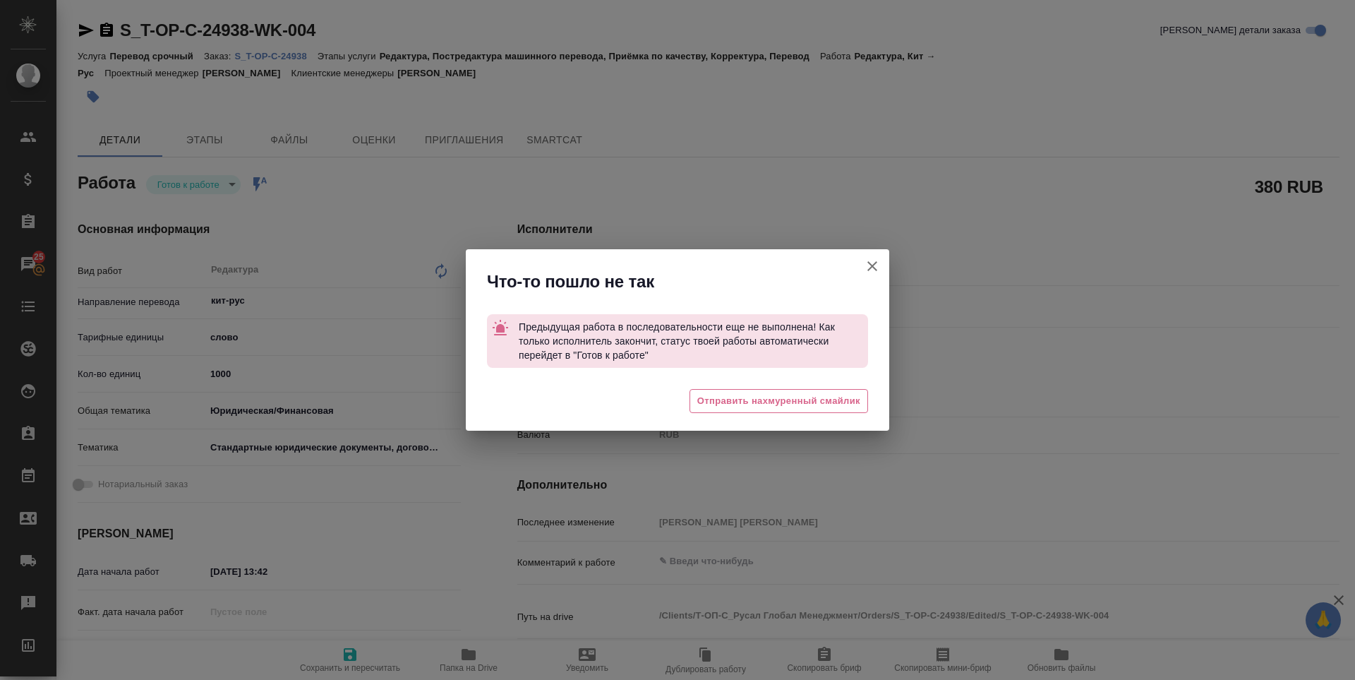
type textarea "x"
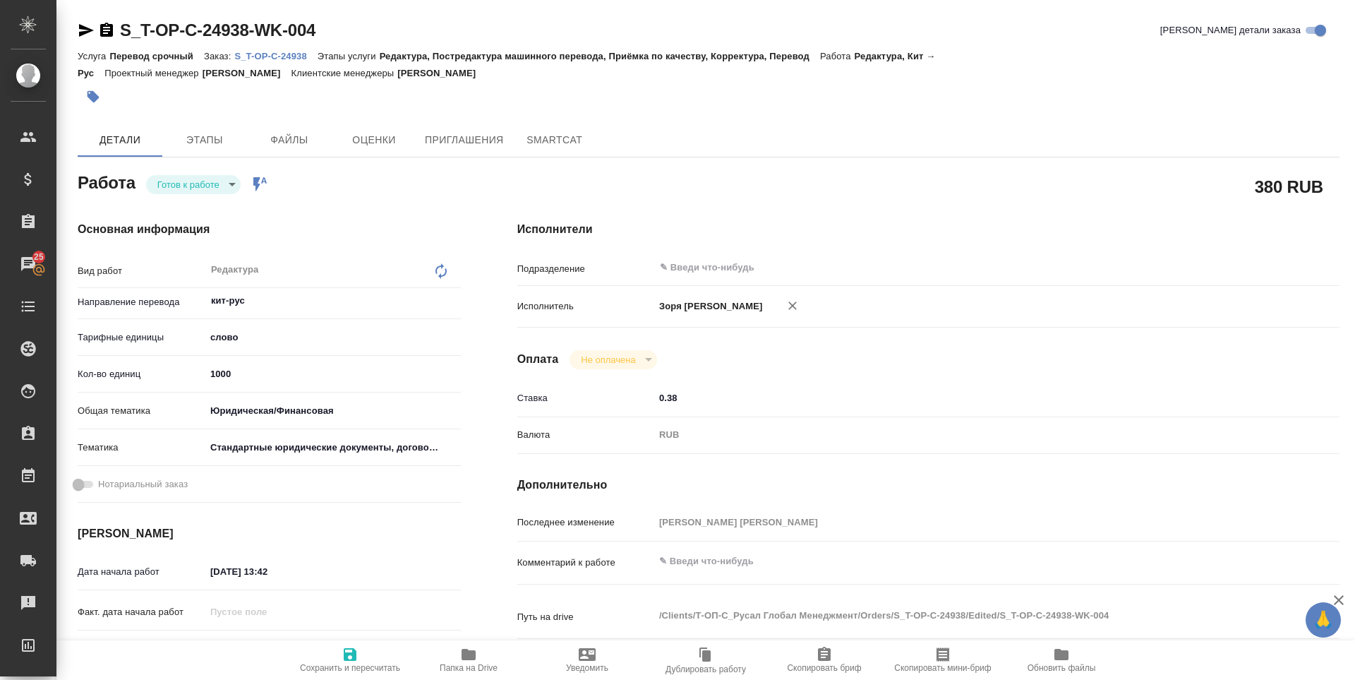
click at [86, 26] on icon "button" at bounding box center [86, 30] width 17 height 17
type textarea "x"
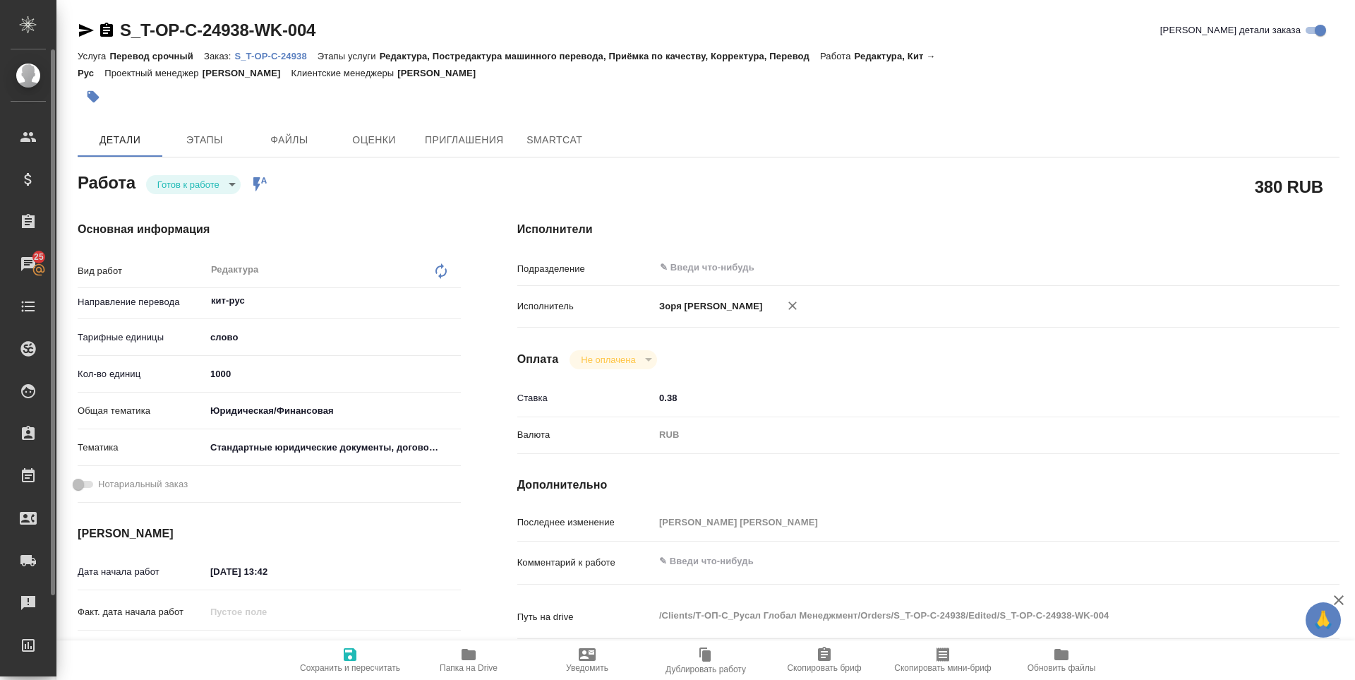
type textarea "x"
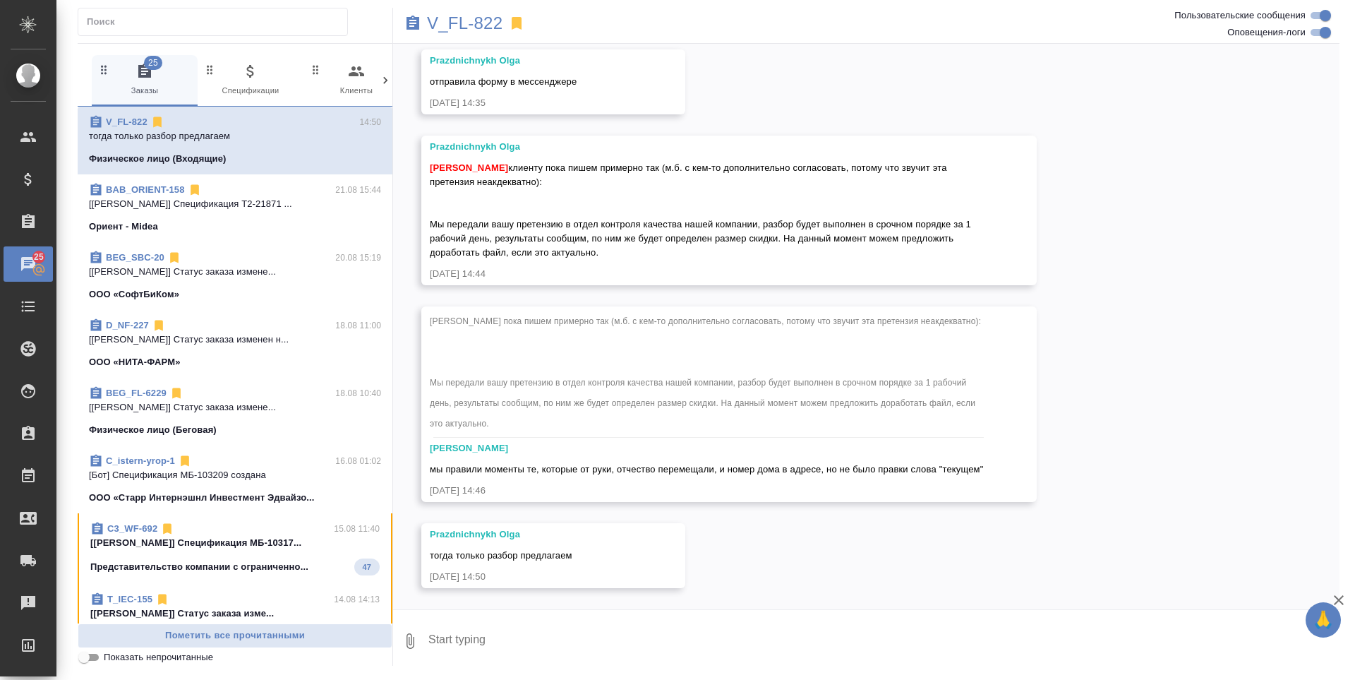
scroll to position [4918, 0]
click at [279, 149] on span "V_FL-822 14:50 тогда только разбор предлагаем Физическое лицо (Входящие)" at bounding box center [235, 140] width 292 height 51
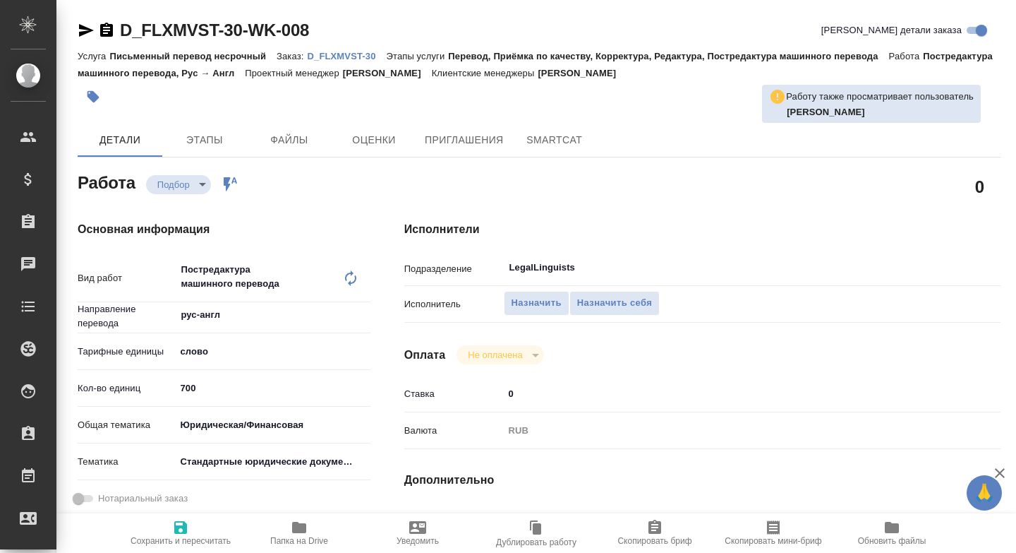
click at [320, 539] on span "Папка на Drive" at bounding box center [299, 541] width 58 height 10
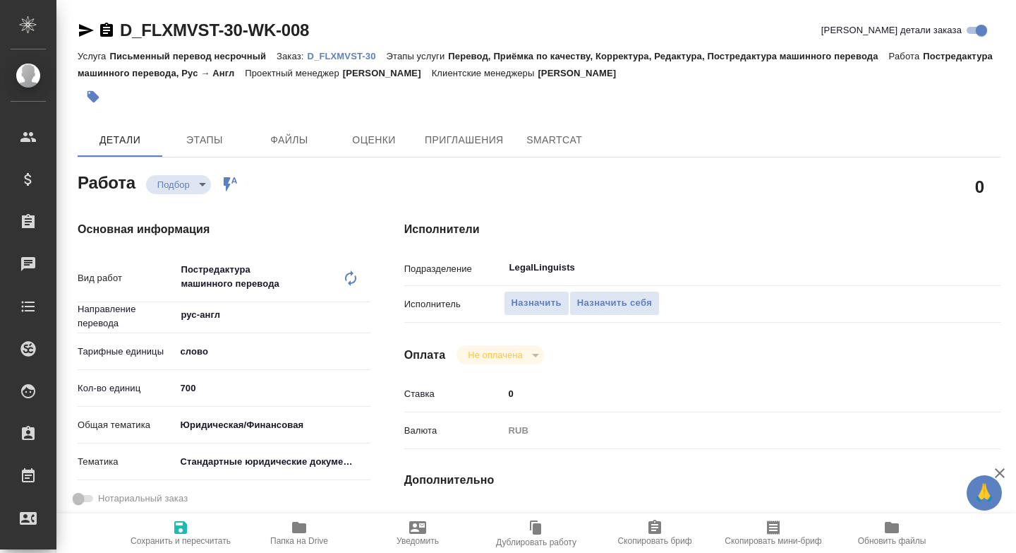
type textarea "x"
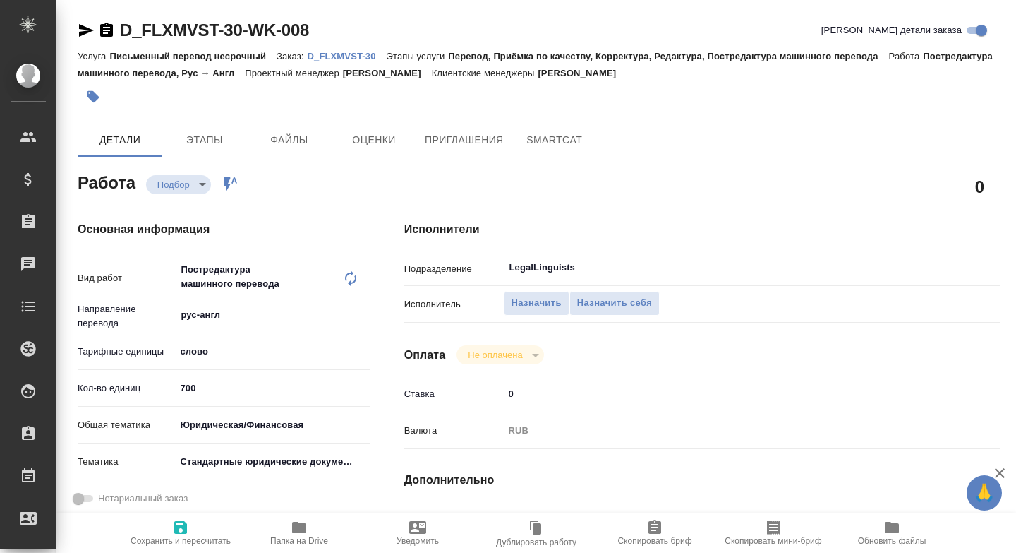
type textarea "x"
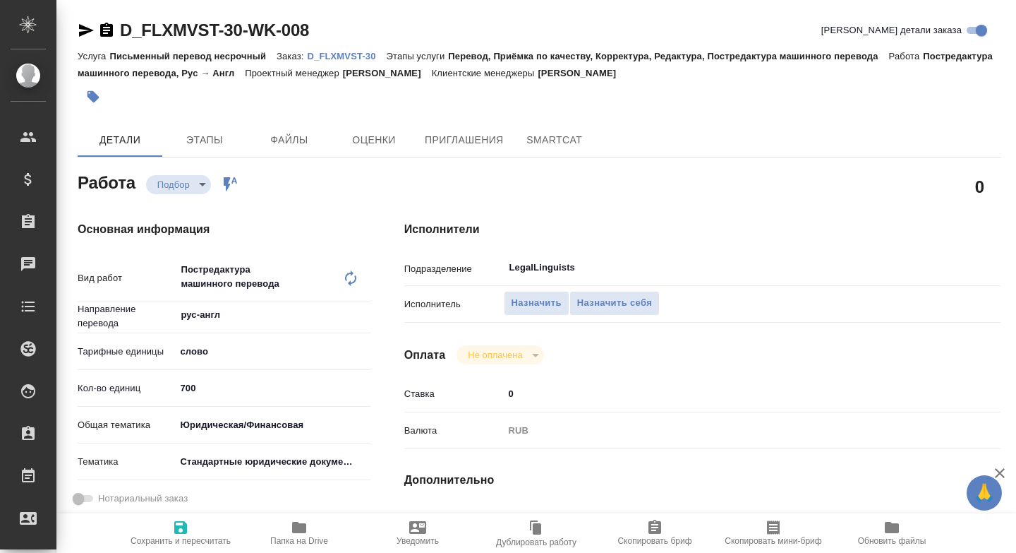
type textarea "x"
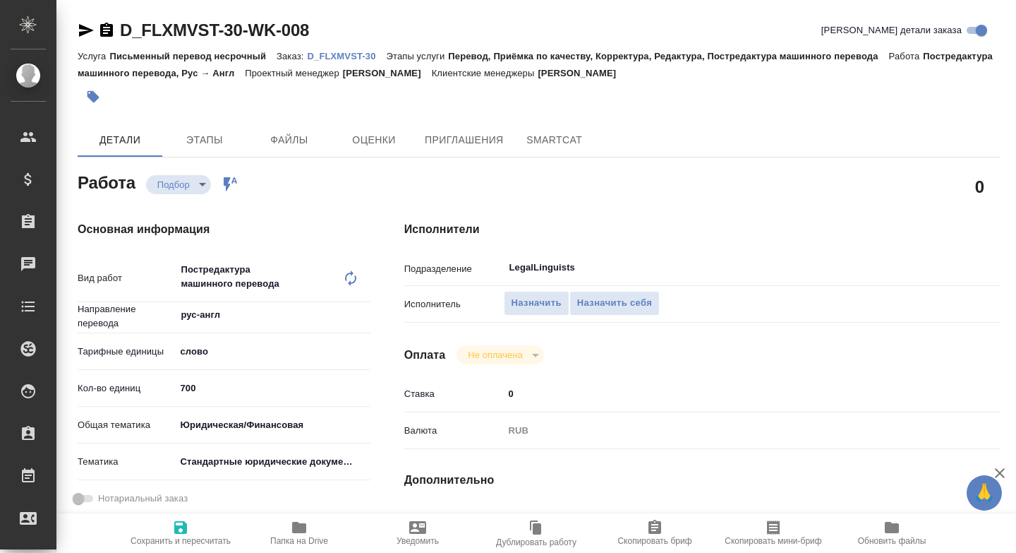
type textarea "x"
